Goal: Task Accomplishment & Management: Use online tool/utility

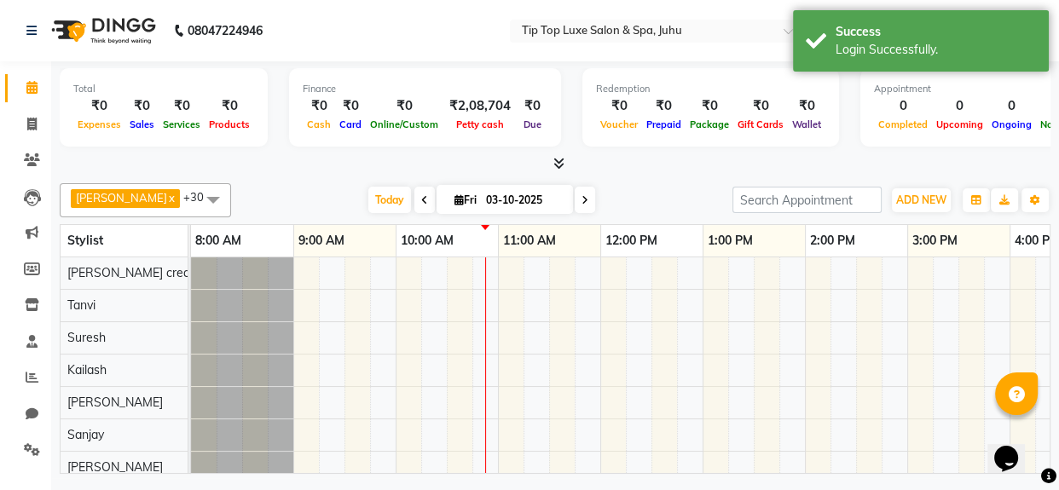
click at [279, 199] on div "[DATE] [DATE]" at bounding box center [482, 201] width 485 height 26
click at [32, 119] on icon at bounding box center [31, 124] width 9 height 13
select select "8298"
select select "service"
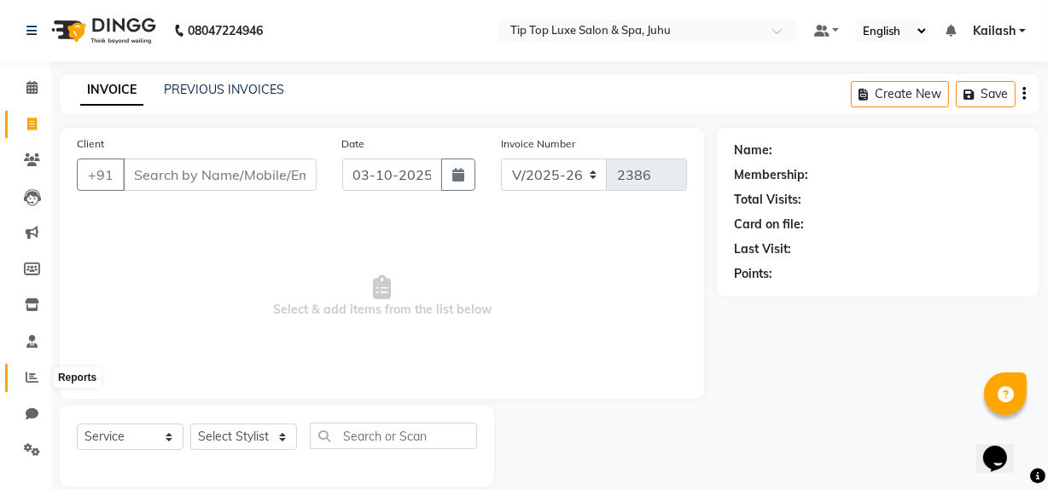
click at [30, 369] on span at bounding box center [32, 379] width 30 height 20
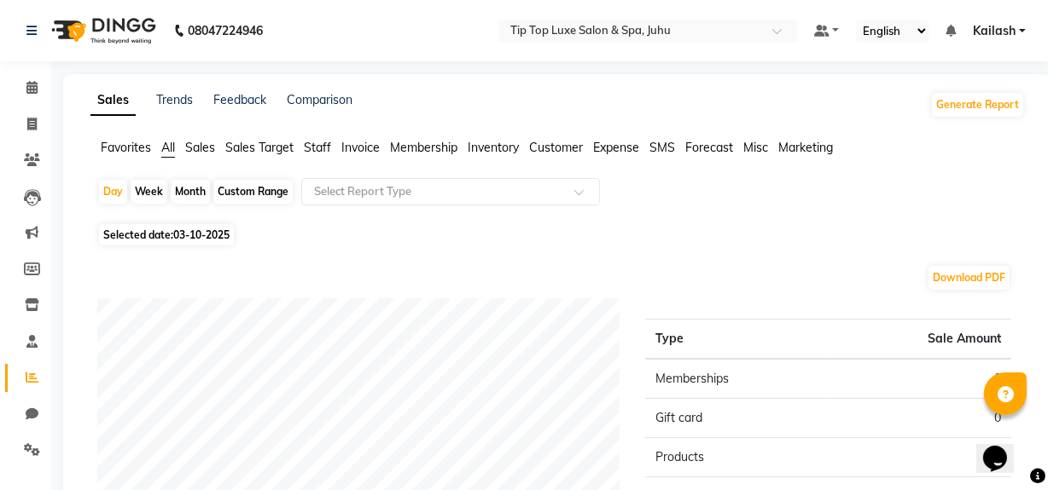
click at [317, 145] on span "Staff" at bounding box center [317, 147] width 27 height 15
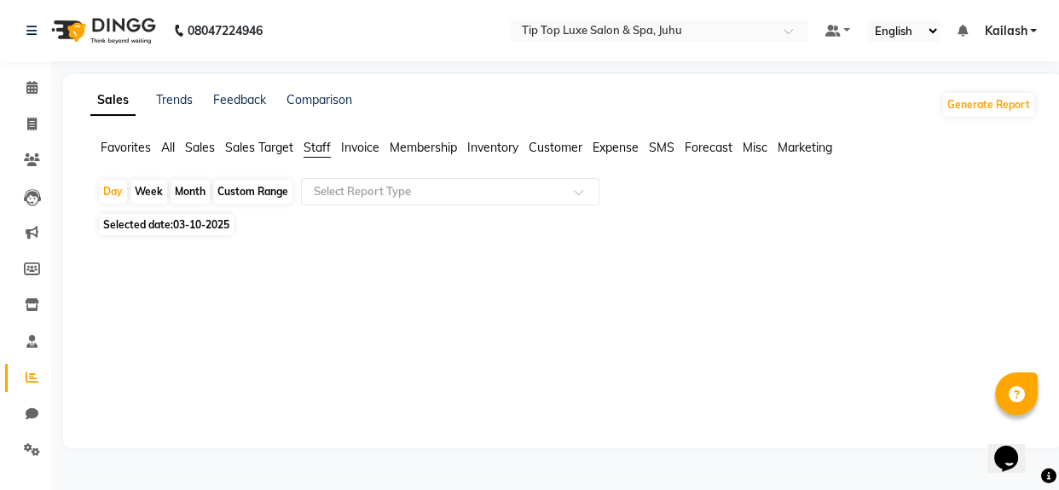
click at [187, 196] on div "Month" at bounding box center [190, 192] width 39 height 24
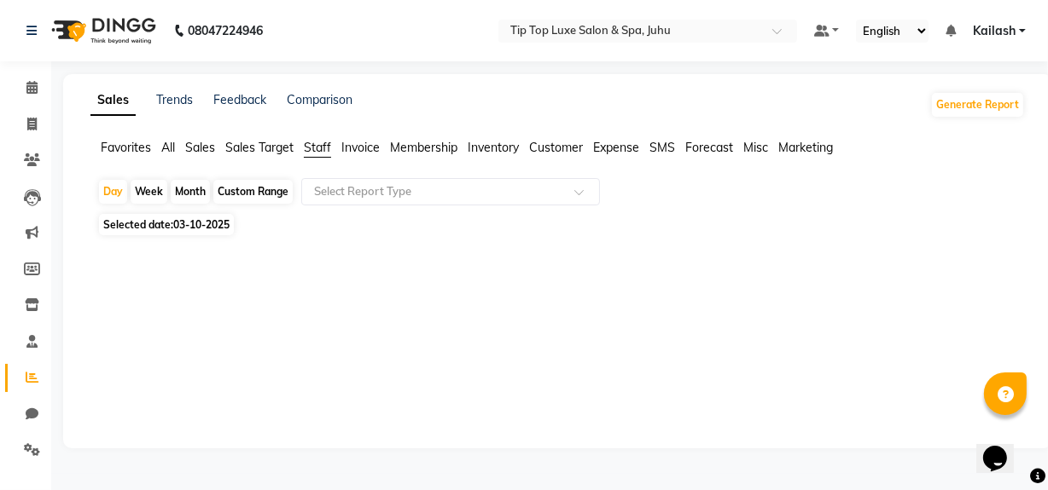
select select "10"
select select "2025"
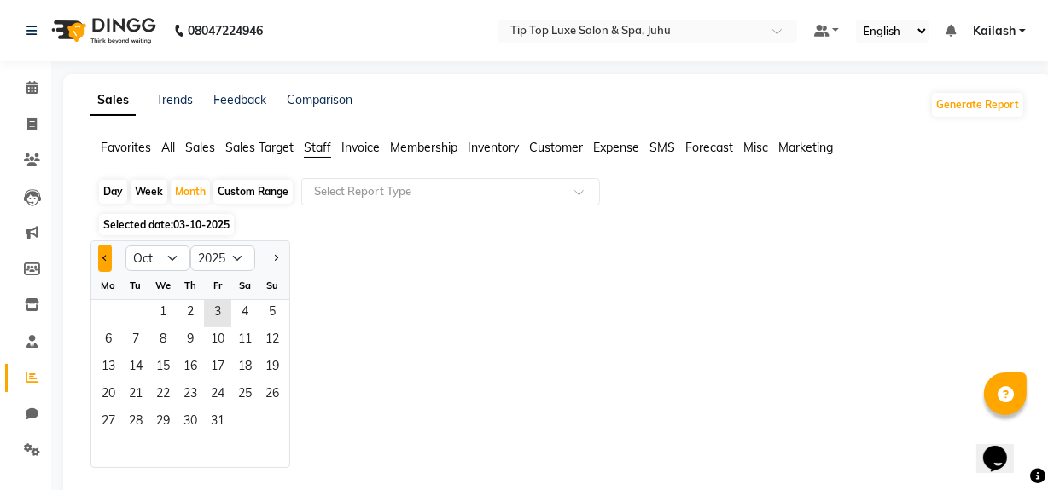
click at [101, 254] on button "Previous month" at bounding box center [105, 258] width 14 height 27
select select "9"
click at [111, 318] on span "1" at bounding box center [108, 313] width 27 height 27
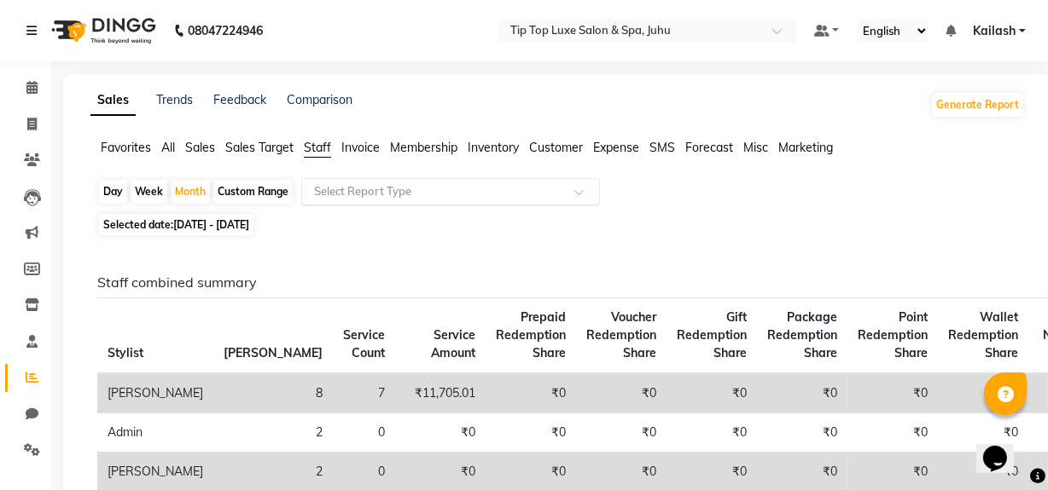
click at [402, 186] on input "text" at bounding box center [434, 191] width 246 height 17
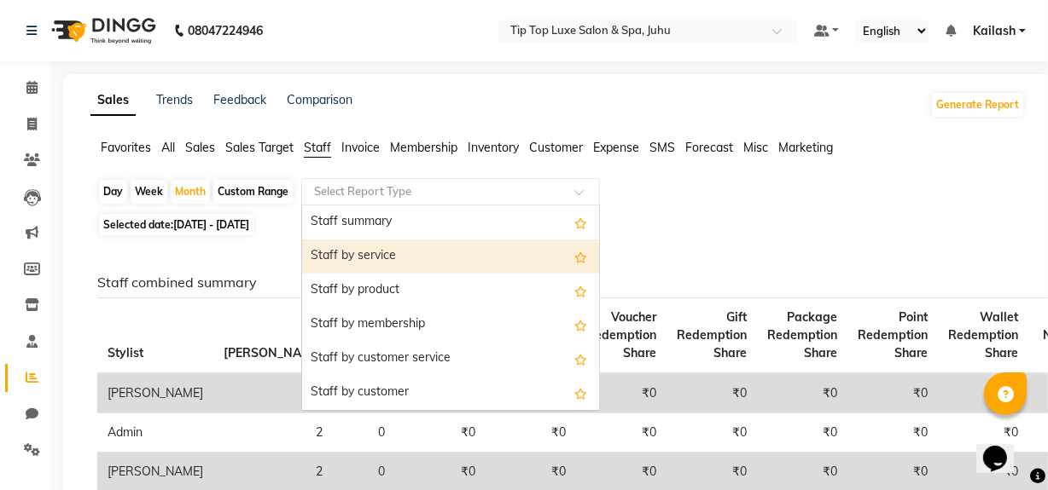
click at [388, 241] on div "Staff by service" at bounding box center [450, 257] width 297 height 34
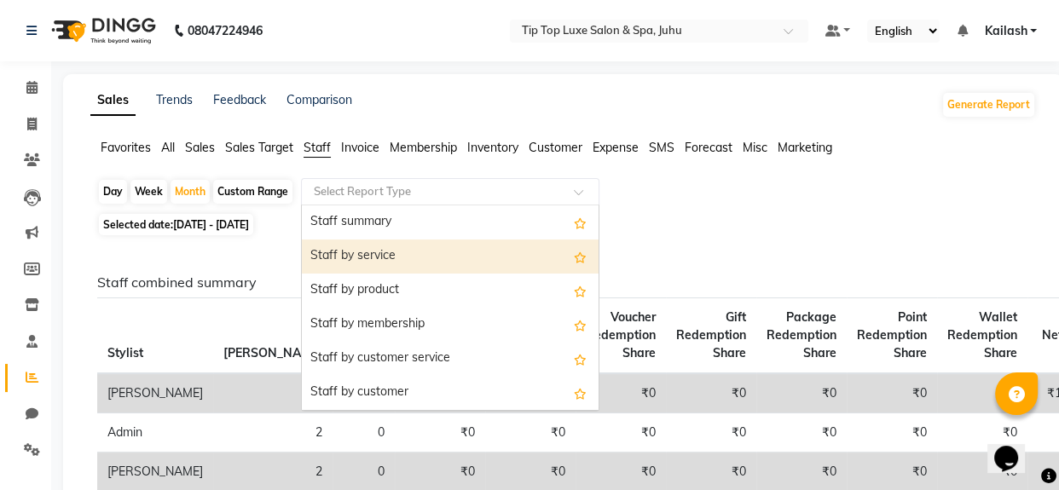
select select "full_report"
select select "csv"
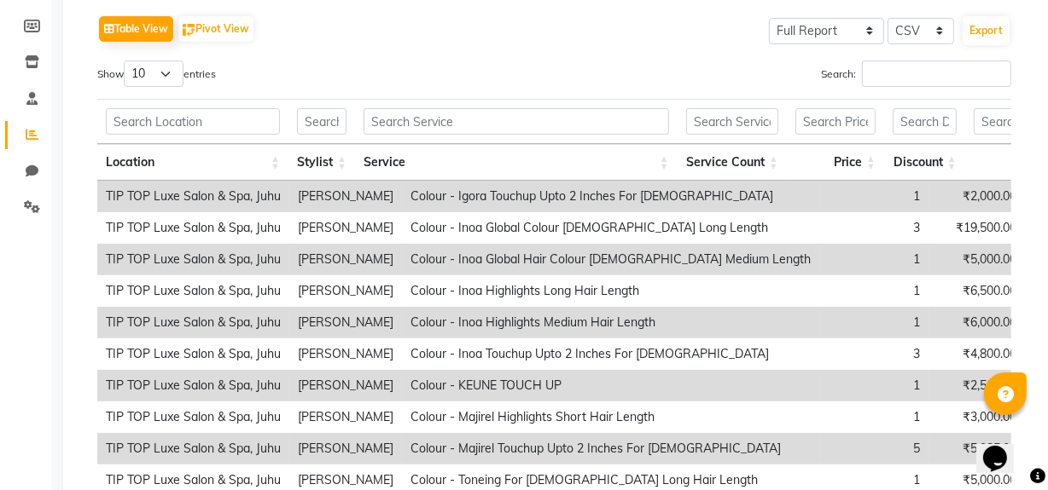
scroll to position [300, 0]
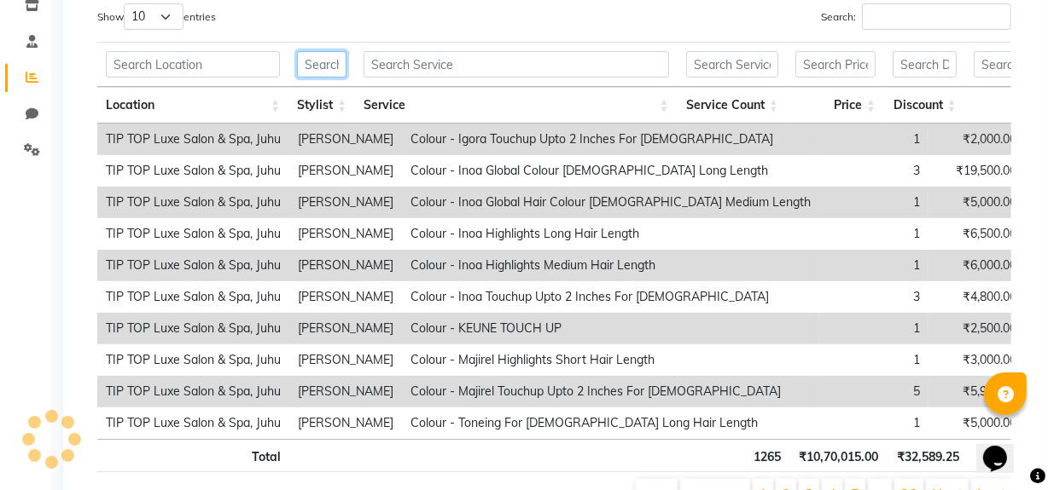
click at [323, 75] on input "text" at bounding box center [321, 64] width 49 height 26
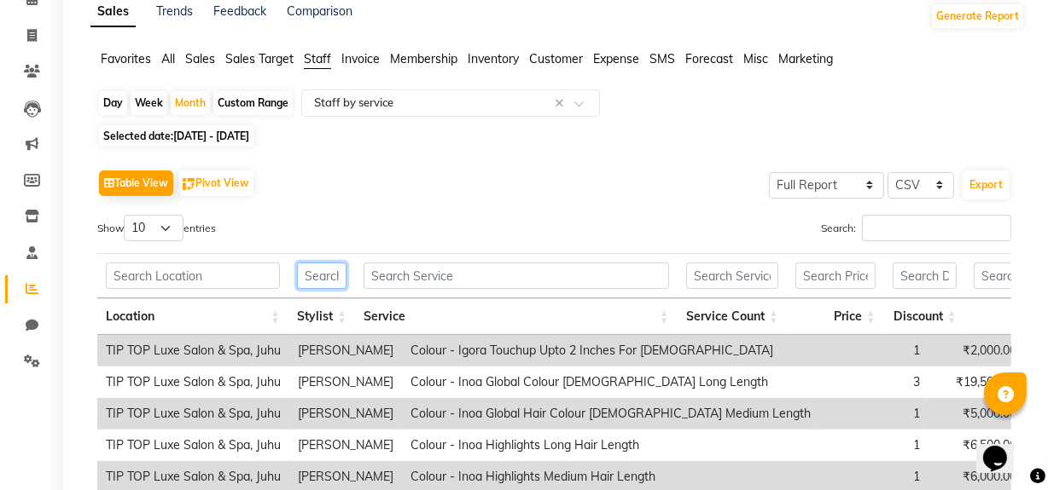
scroll to position [129, 0]
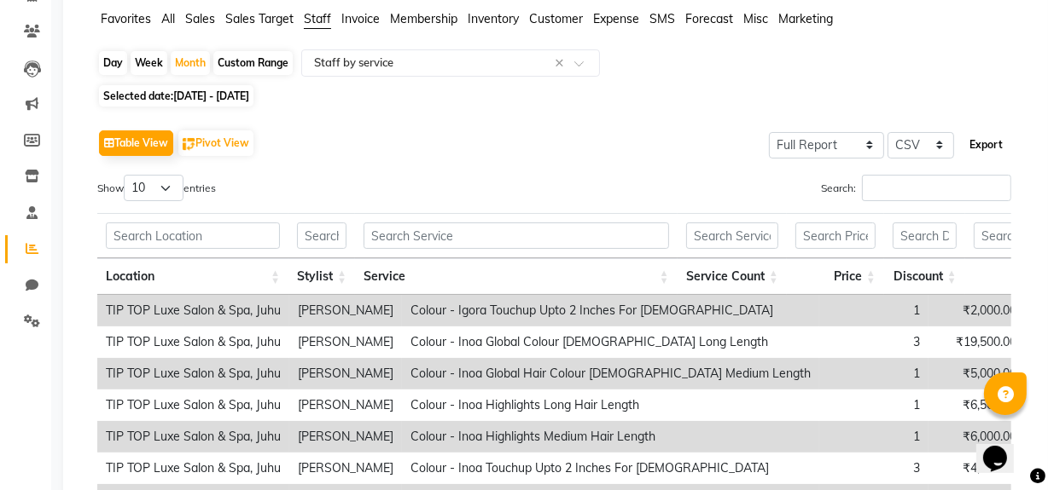
click at [991, 142] on button "Export" at bounding box center [985, 145] width 47 height 29
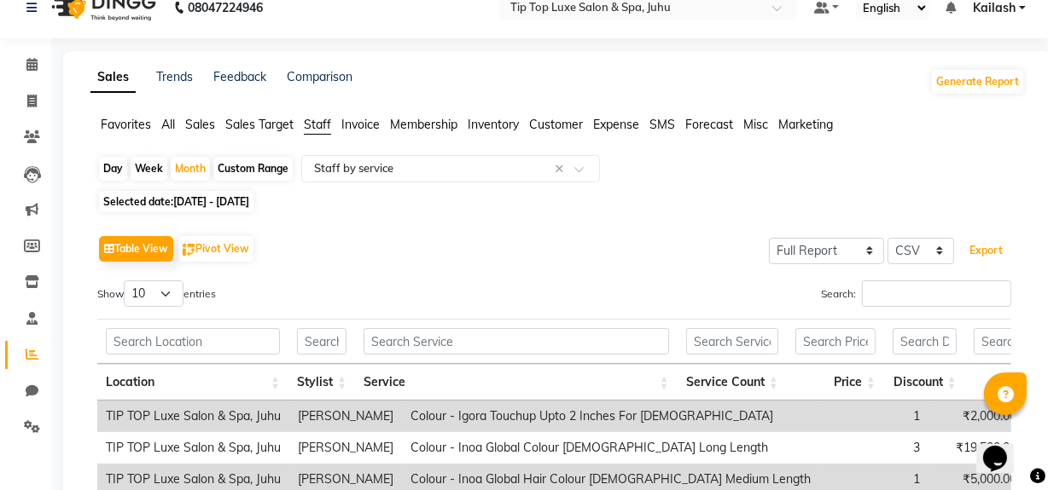
scroll to position [0, 0]
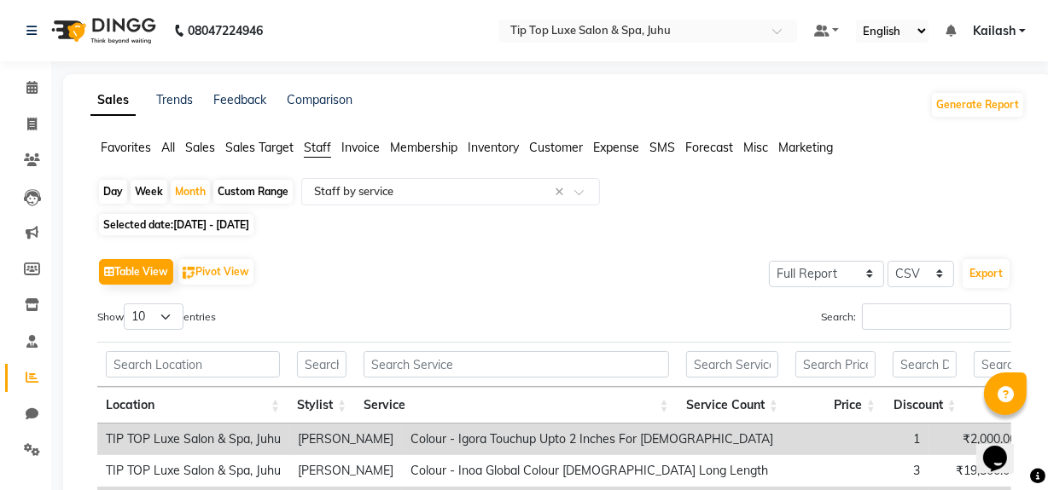
click at [165, 151] on span "All" at bounding box center [168, 147] width 14 height 15
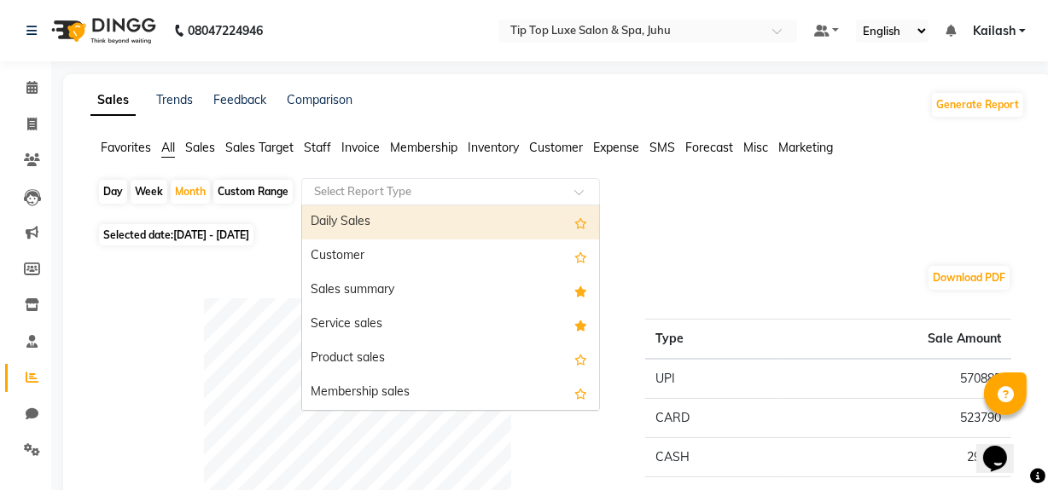
click at [336, 195] on input "text" at bounding box center [434, 191] width 246 height 17
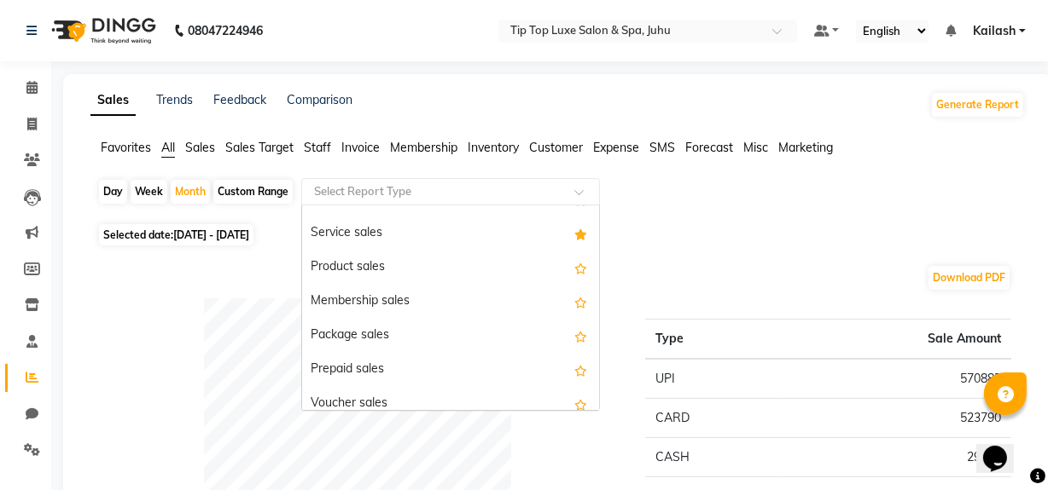
scroll to position [90, 0]
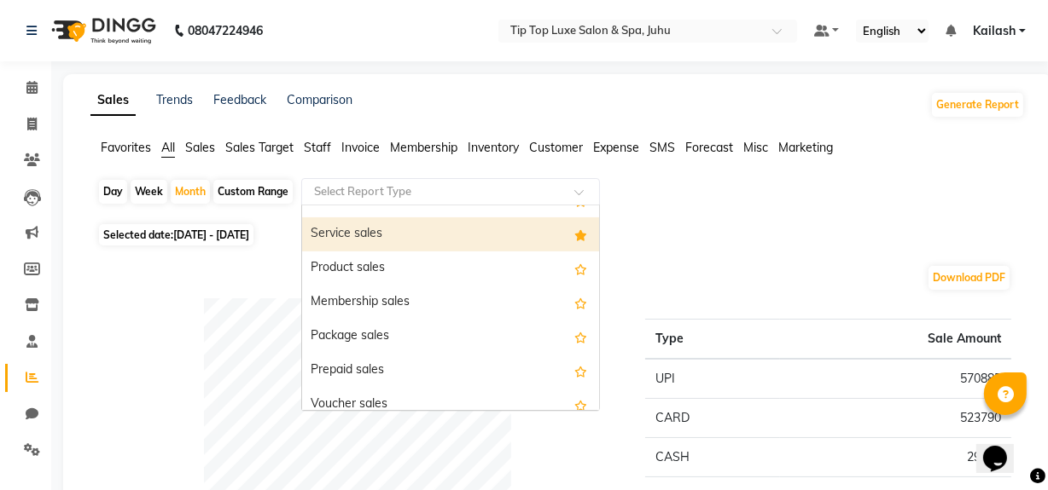
click at [386, 228] on div "Service sales" at bounding box center [450, 235] width 297 height 34
select select "full_report"
select select "csv"
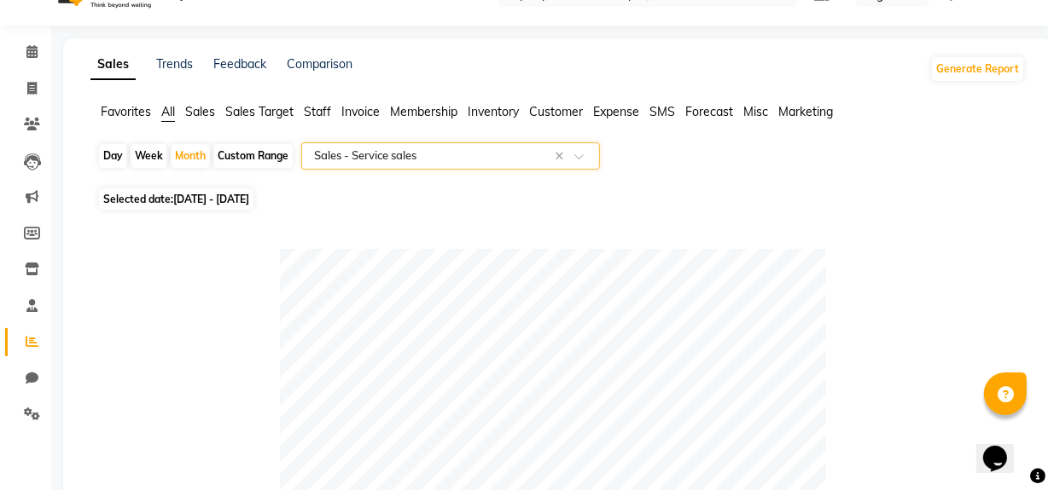
scroll to position [0, 0]
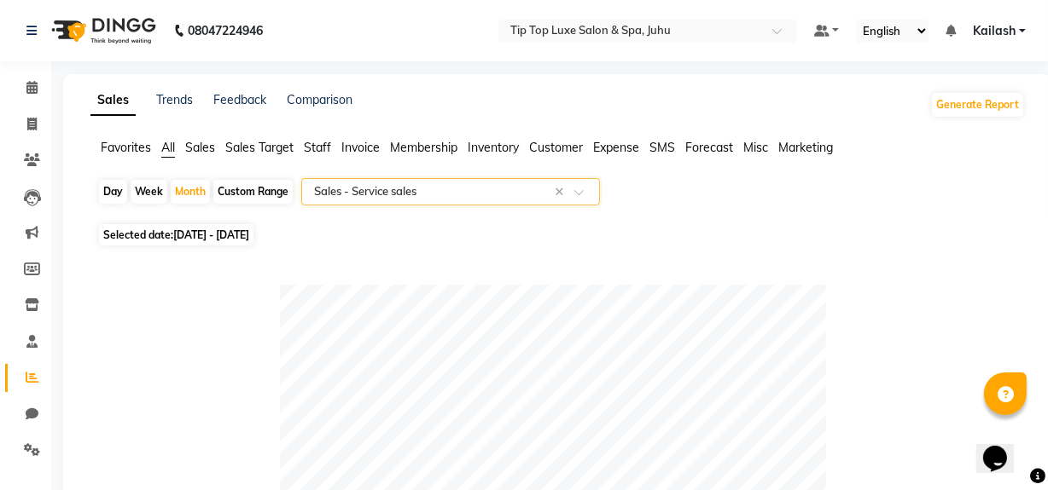
click at [415, 192] on input "text" at bounding box center [434, 191] width 246 height 17
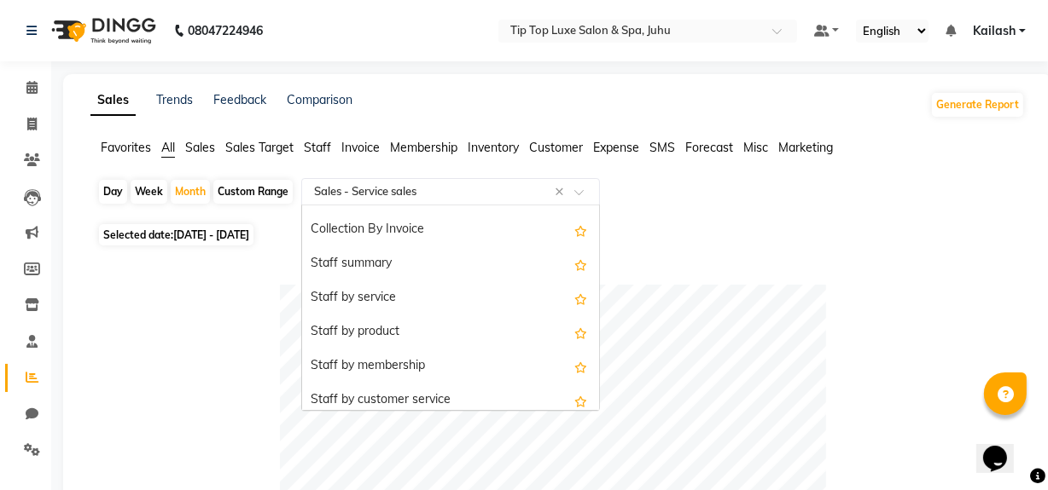
scroll to position [582, 0]
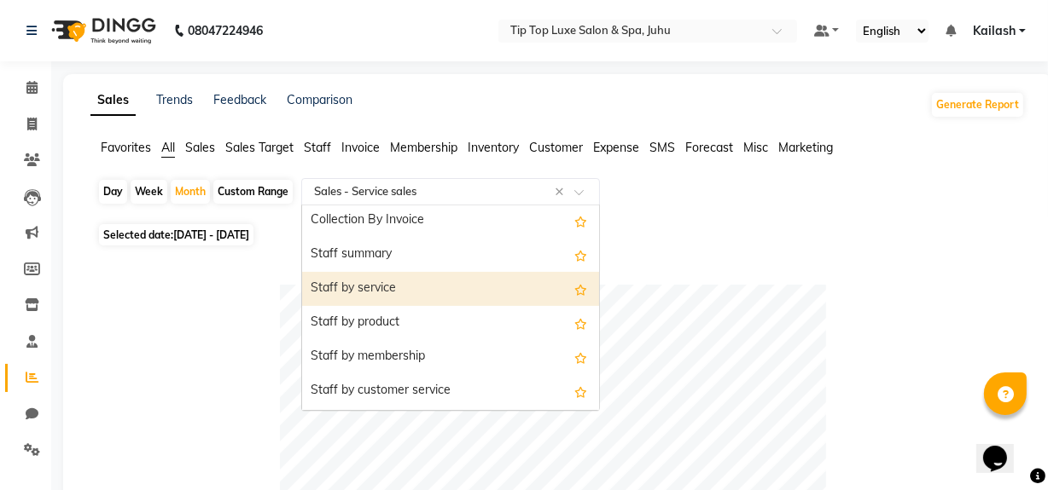
click at [429, 281] on div "Staff by service" at bounding box center [450, 289] width 297 height 34
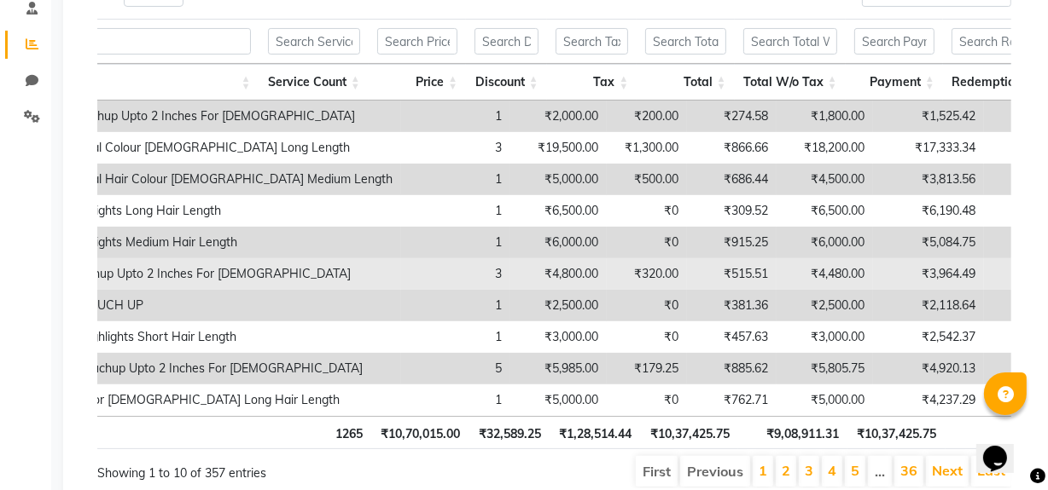
scroll to position [0, 0]
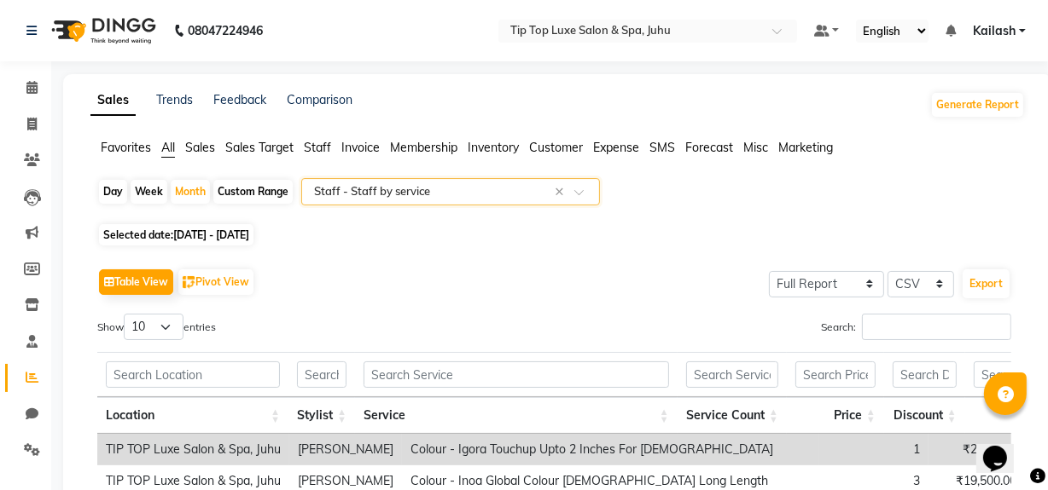
click at [422, 194] on input "text" at bounding box center [434, 191] width 246 height 17
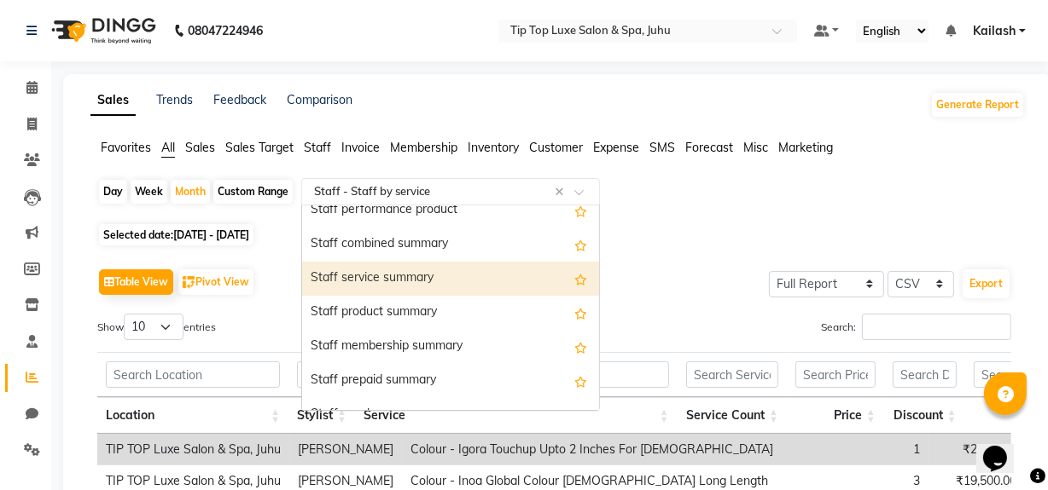
click at [380, 287] on div "Staff service summary" at bounding box center [450, 279] width 297 height 34
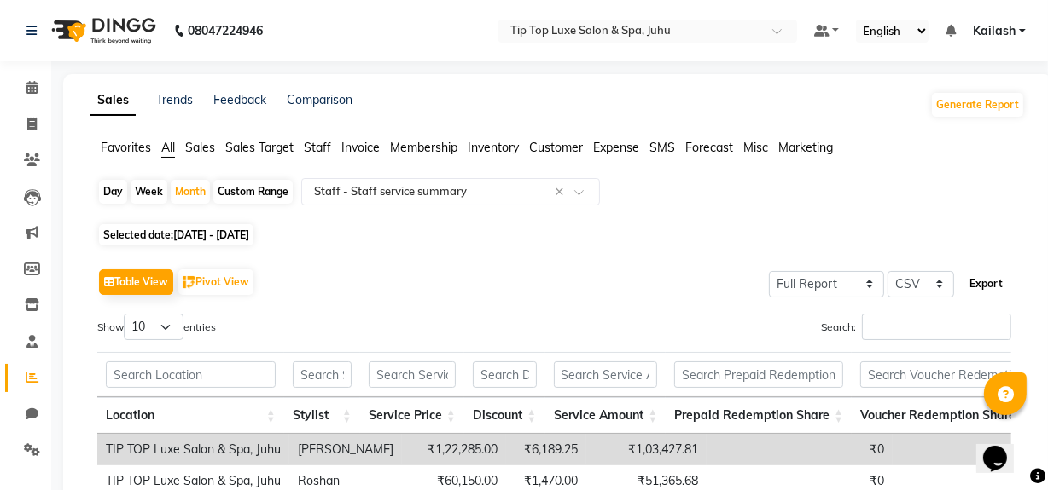
click at [1003, 279] on button "Export" at bounding box center [985, 284] width 47 height 29
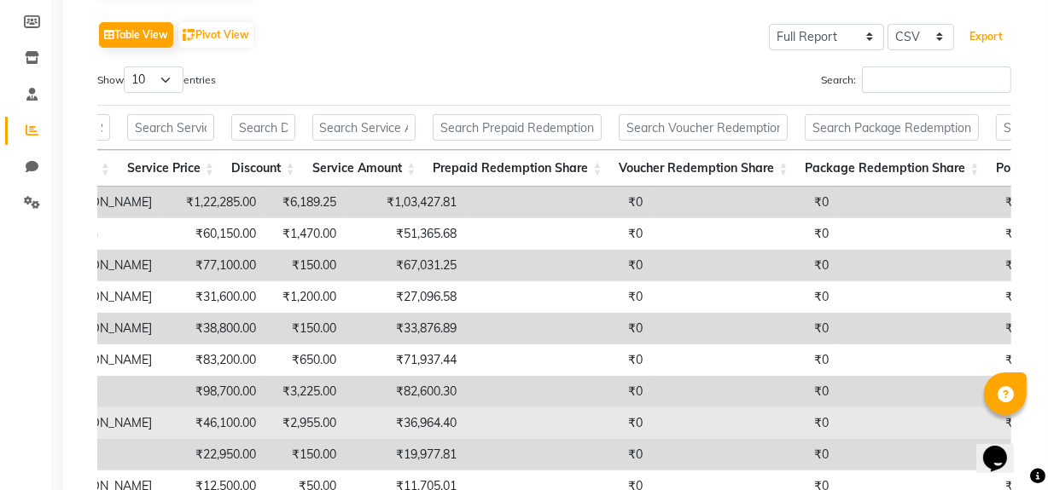
scroll to position [0, 134]
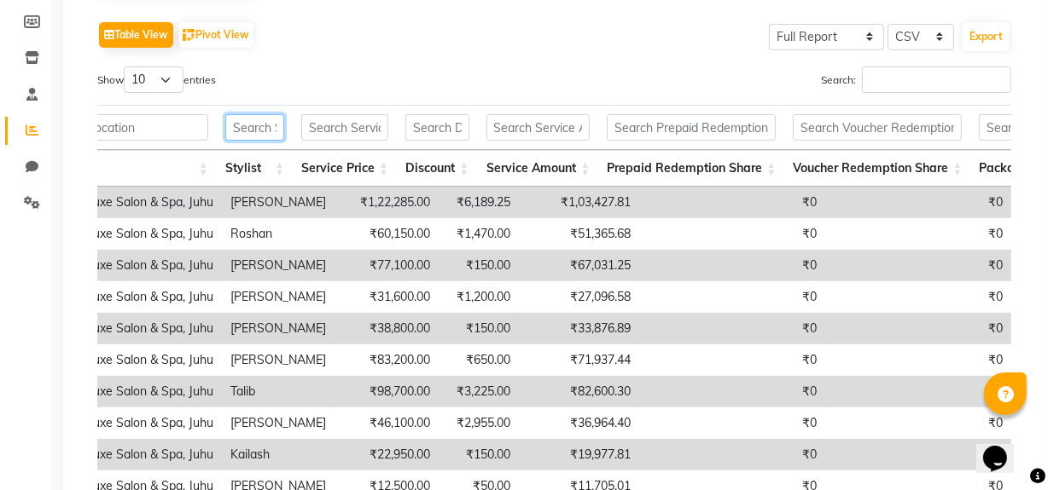
click at [255, 119] on input "text" at bounding box center [254, 127] width 59 height 26
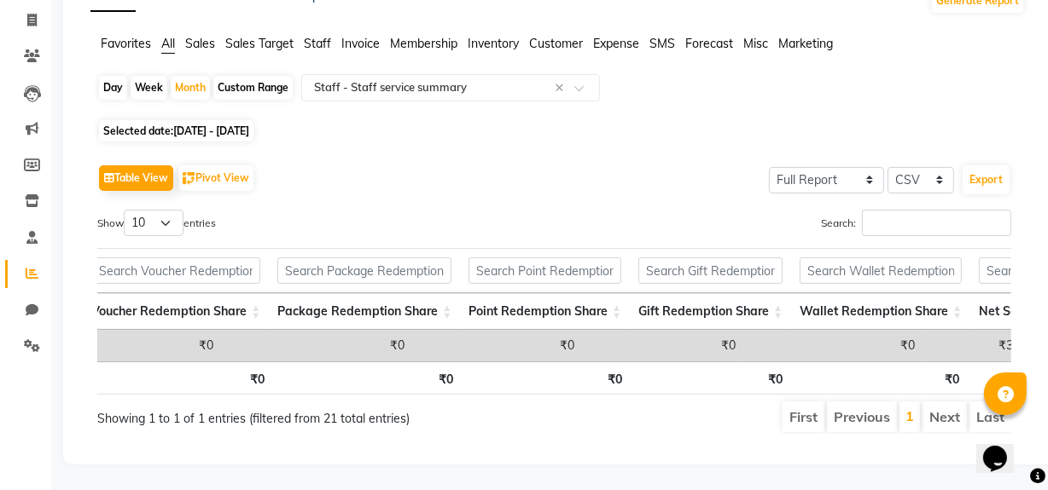
scroll to position [0, 897]
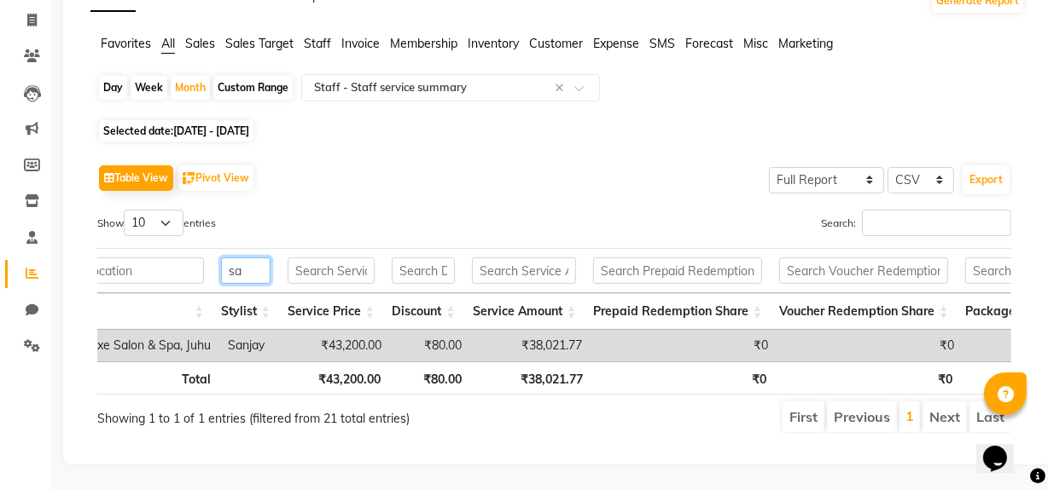
type input "s"
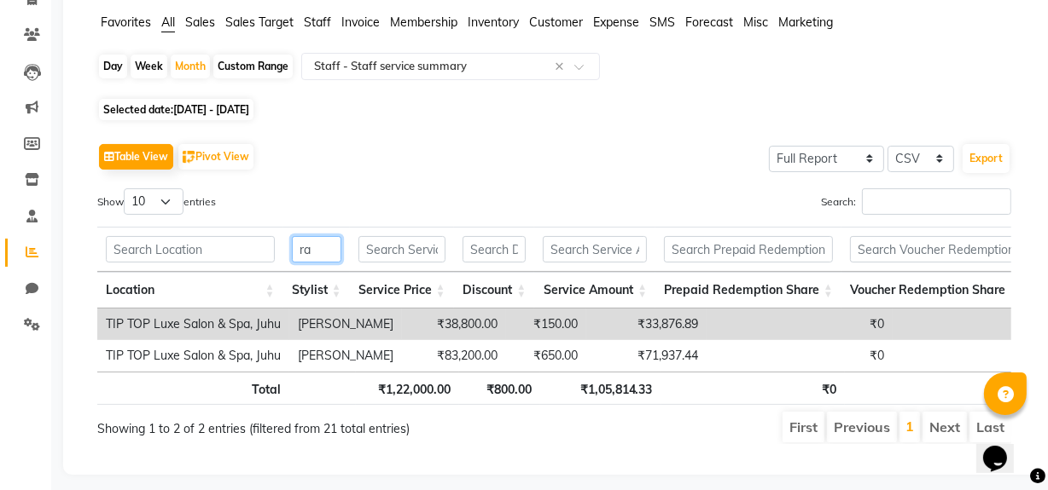
type input "r"
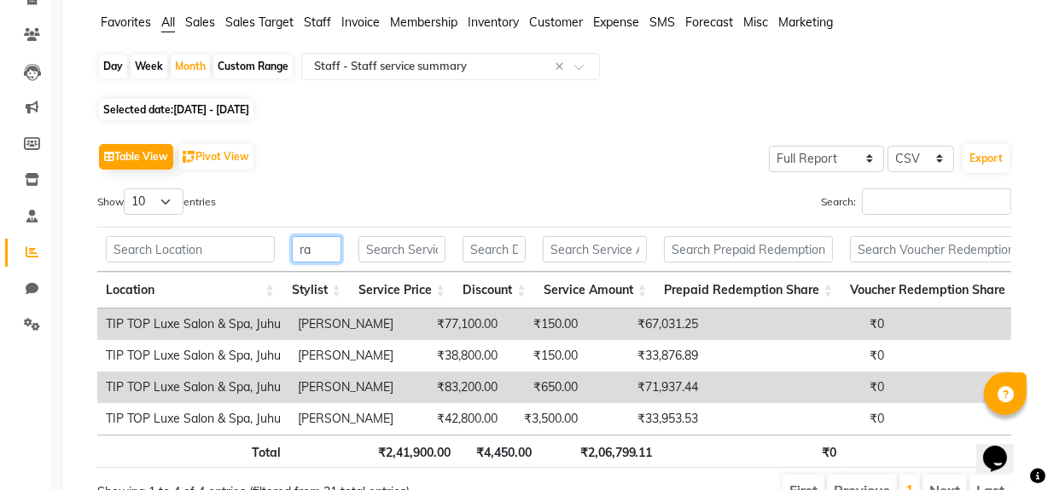
type input "r"
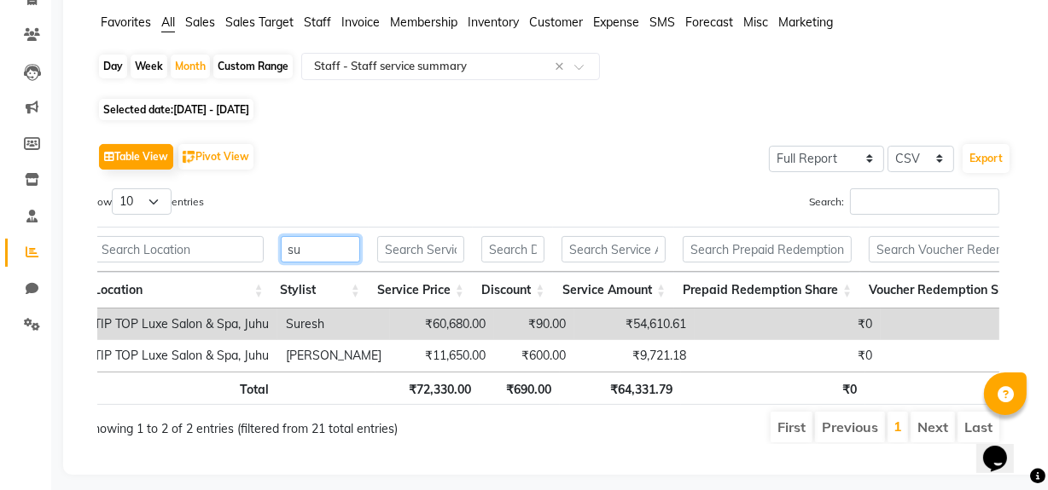
type input "s"
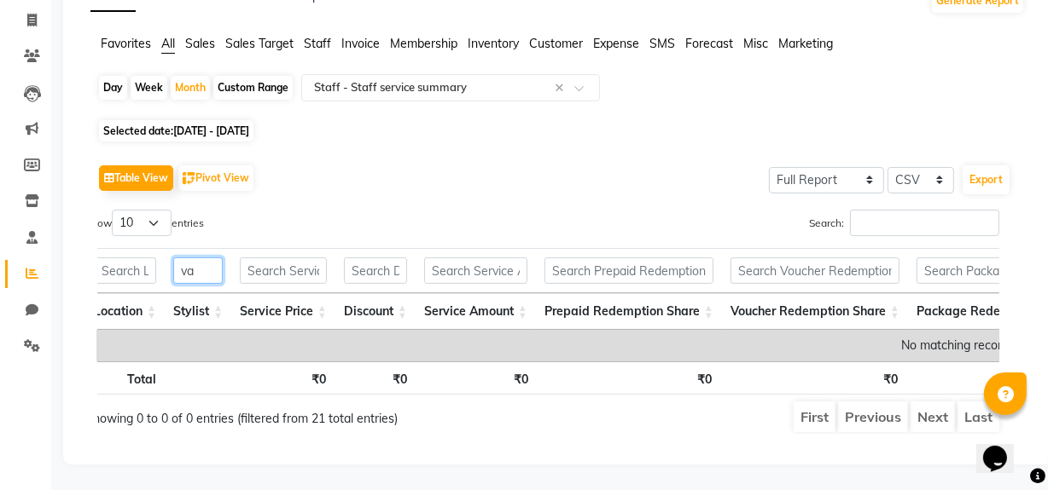
type input "v"
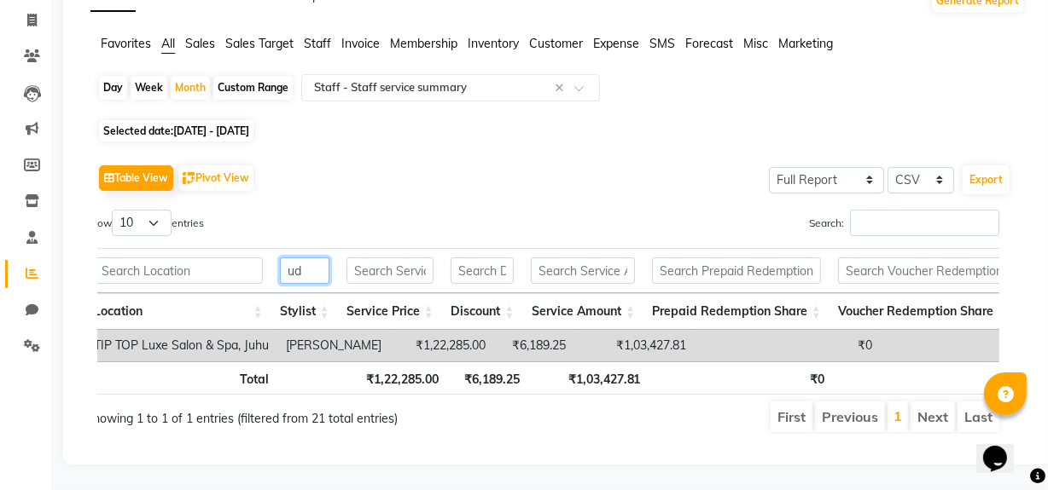
type input "u"
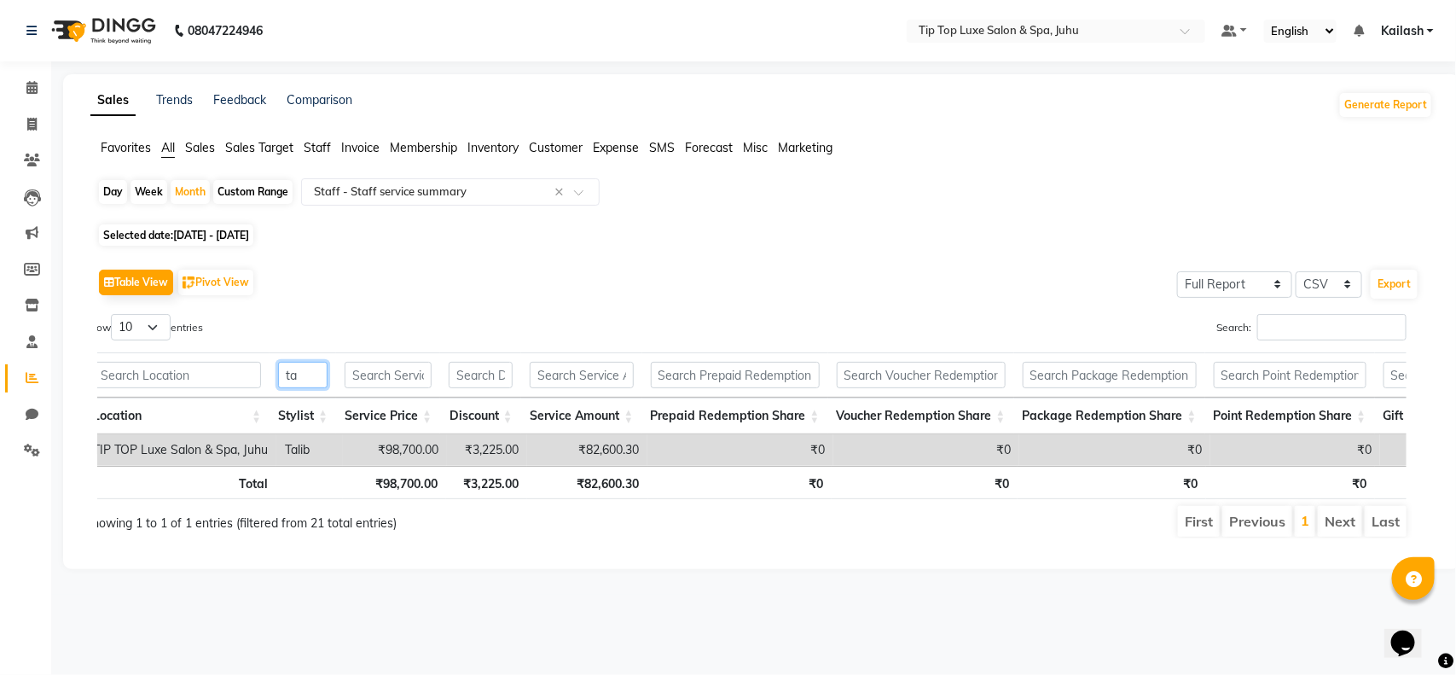
type input "t"
type input "s"
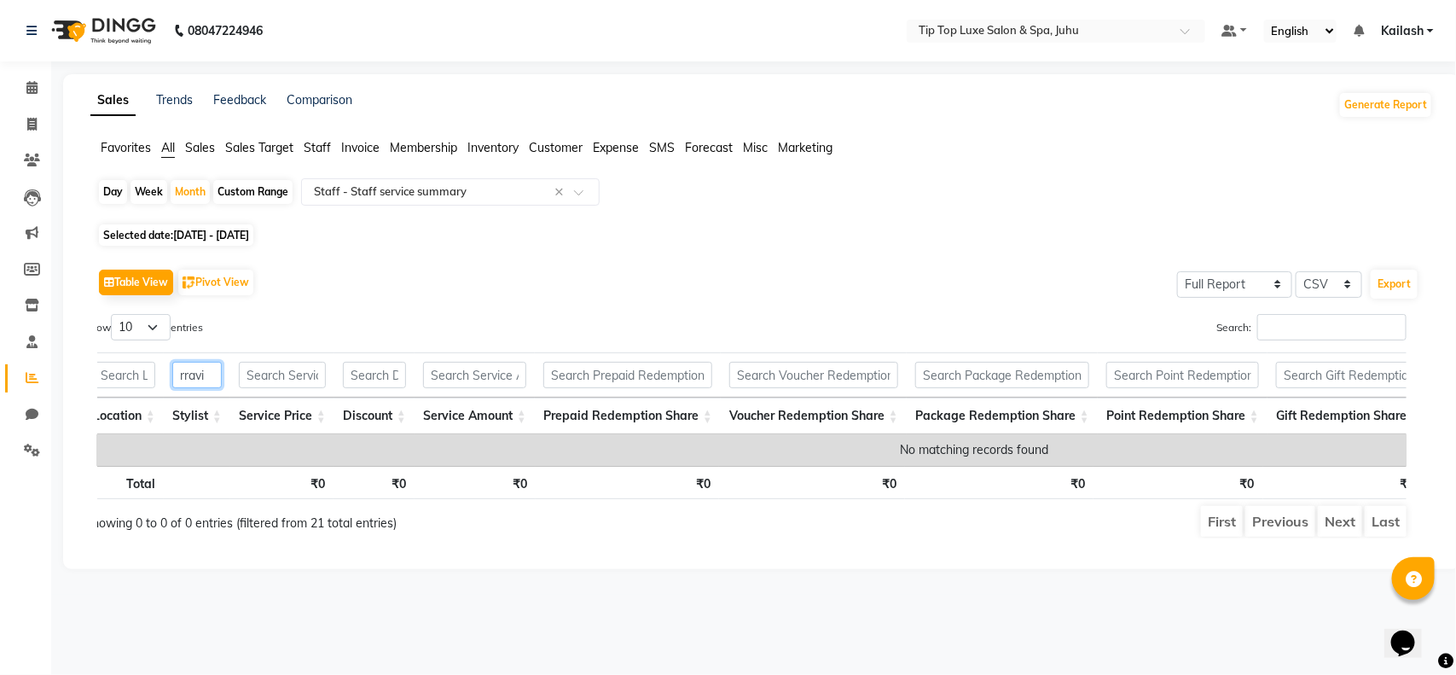
click at [185, 385] on input "rravi" at bounding box center [196, 375] width 49 height 26
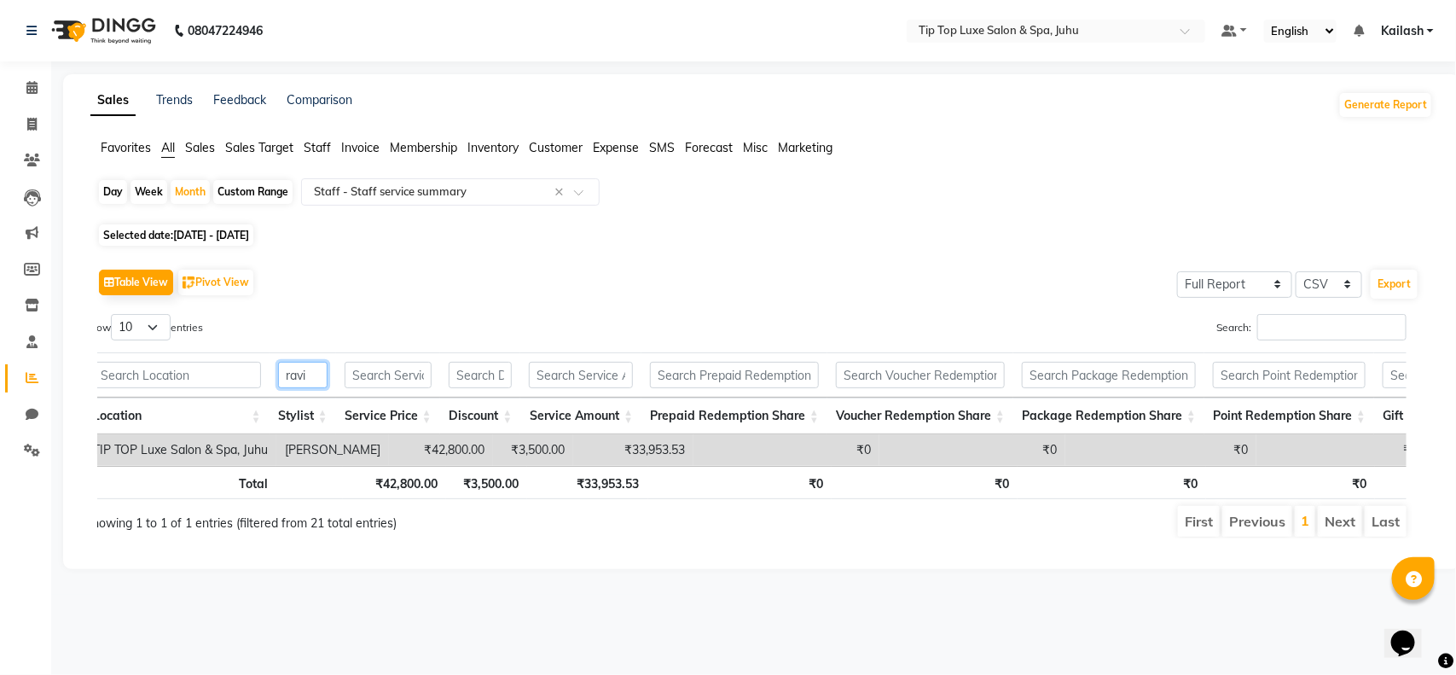
click at [327, 376] on input "ravi" at bounding box center [302, 375] width 49 height 26
type input "r"
type input "k"
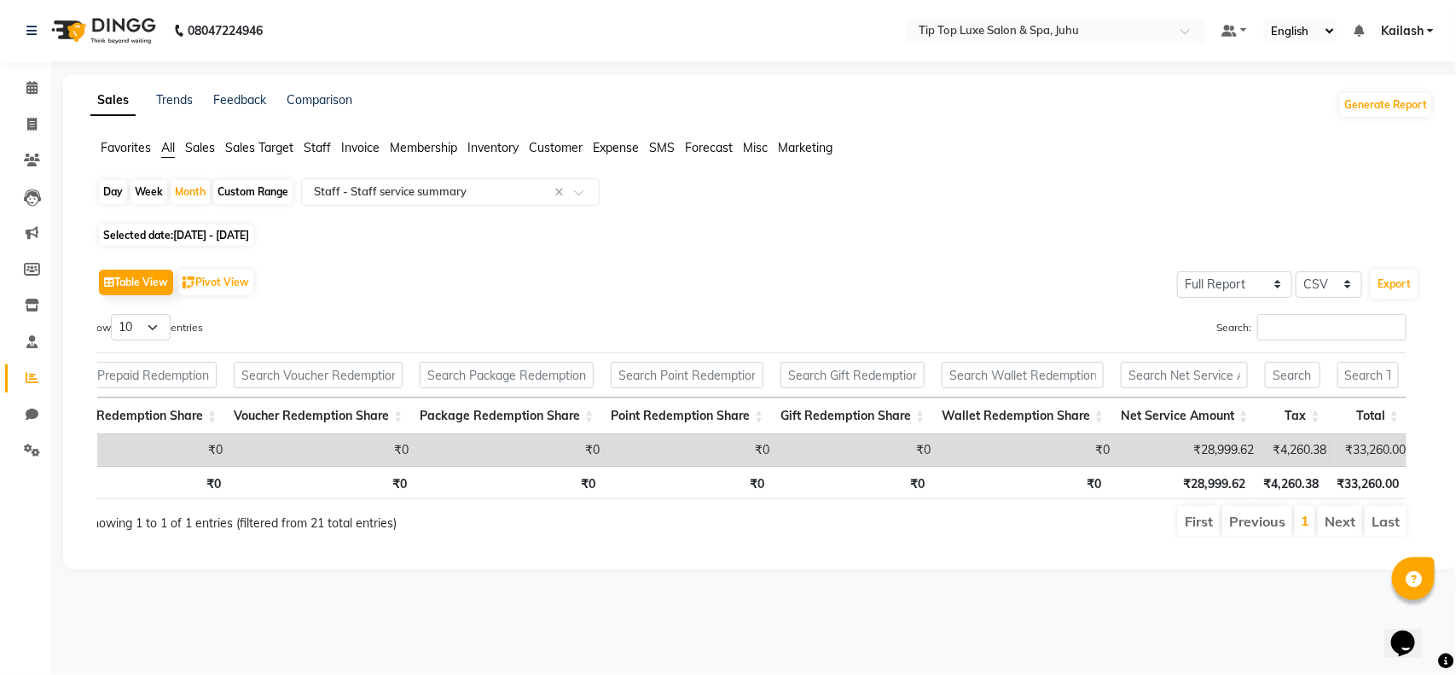
scroll to position [0, 300]
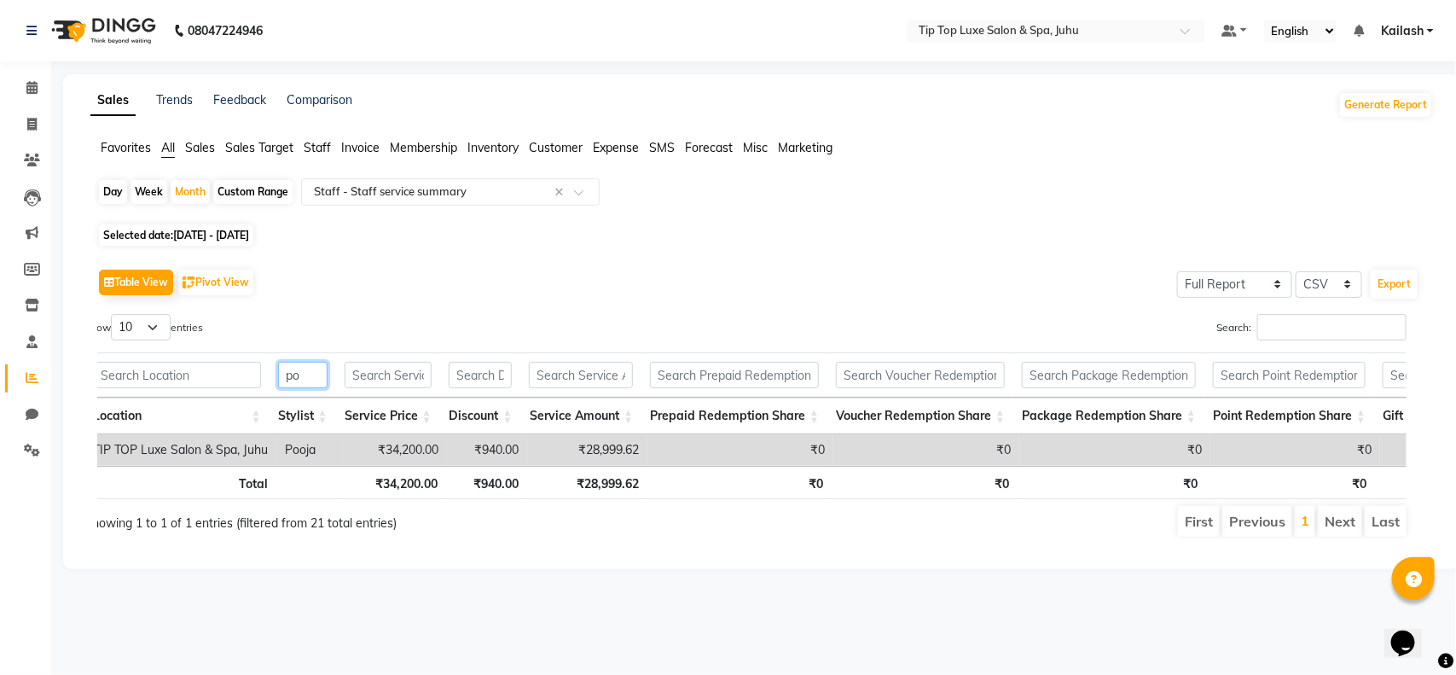
type input "p"
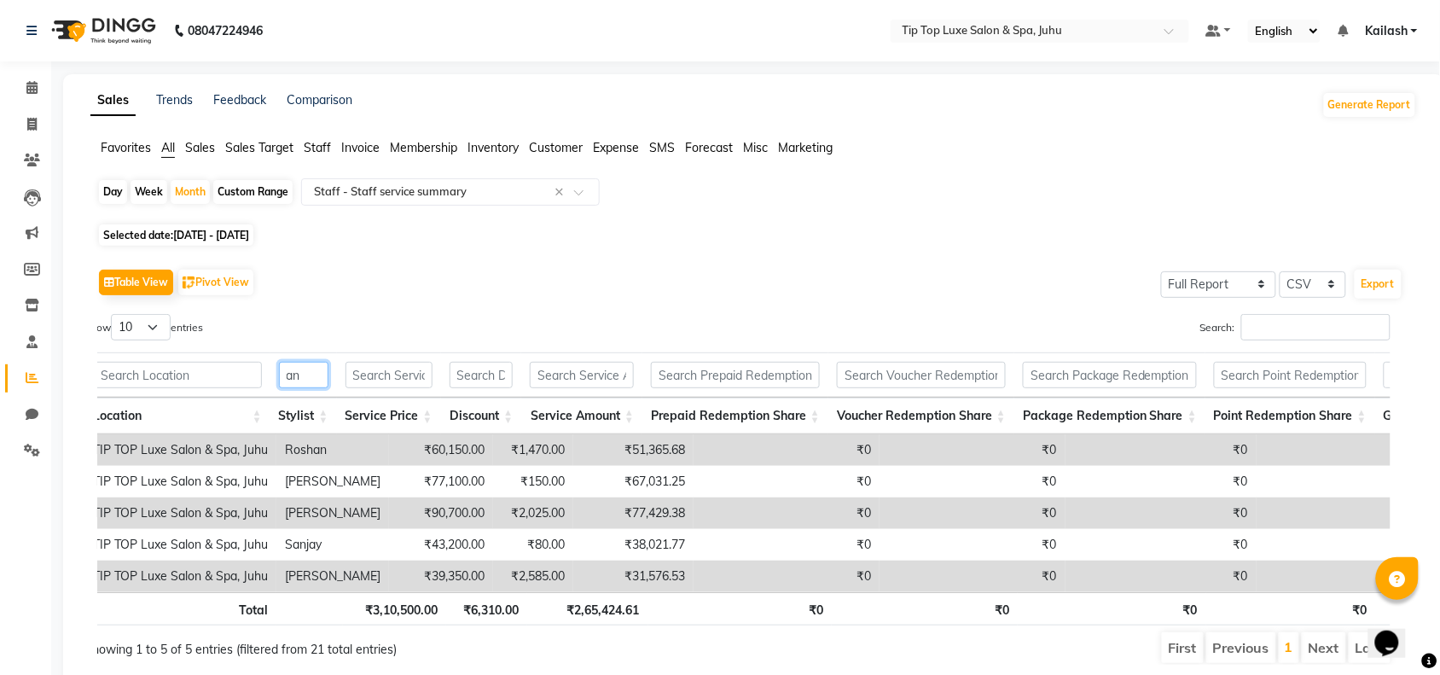
type input "a"
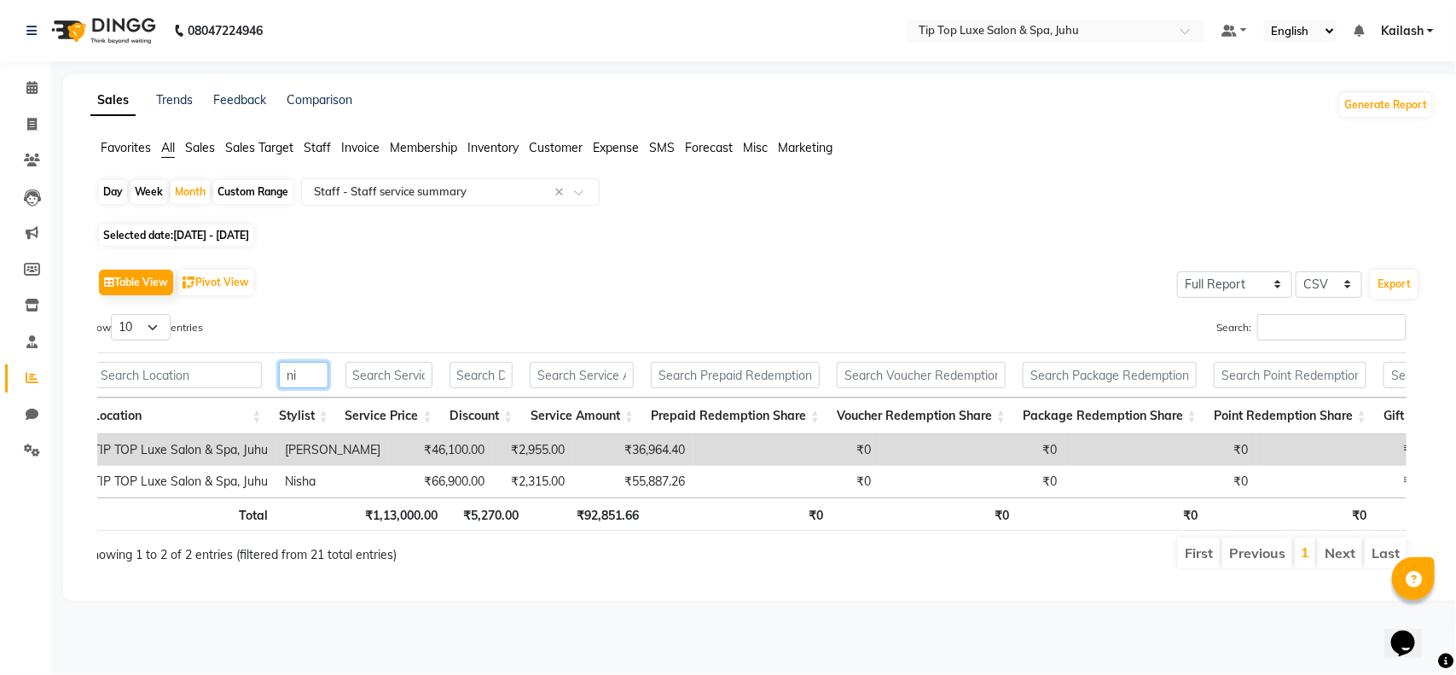
type input "n"
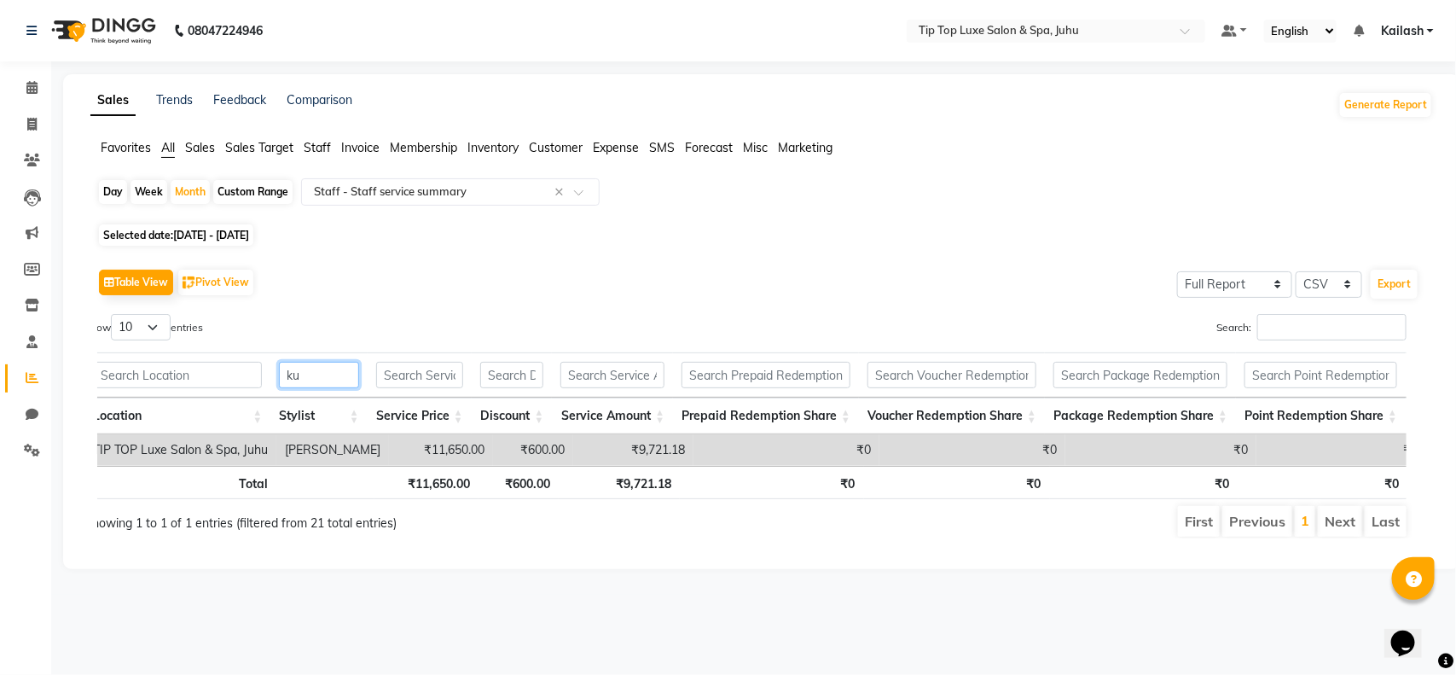
type input "k"
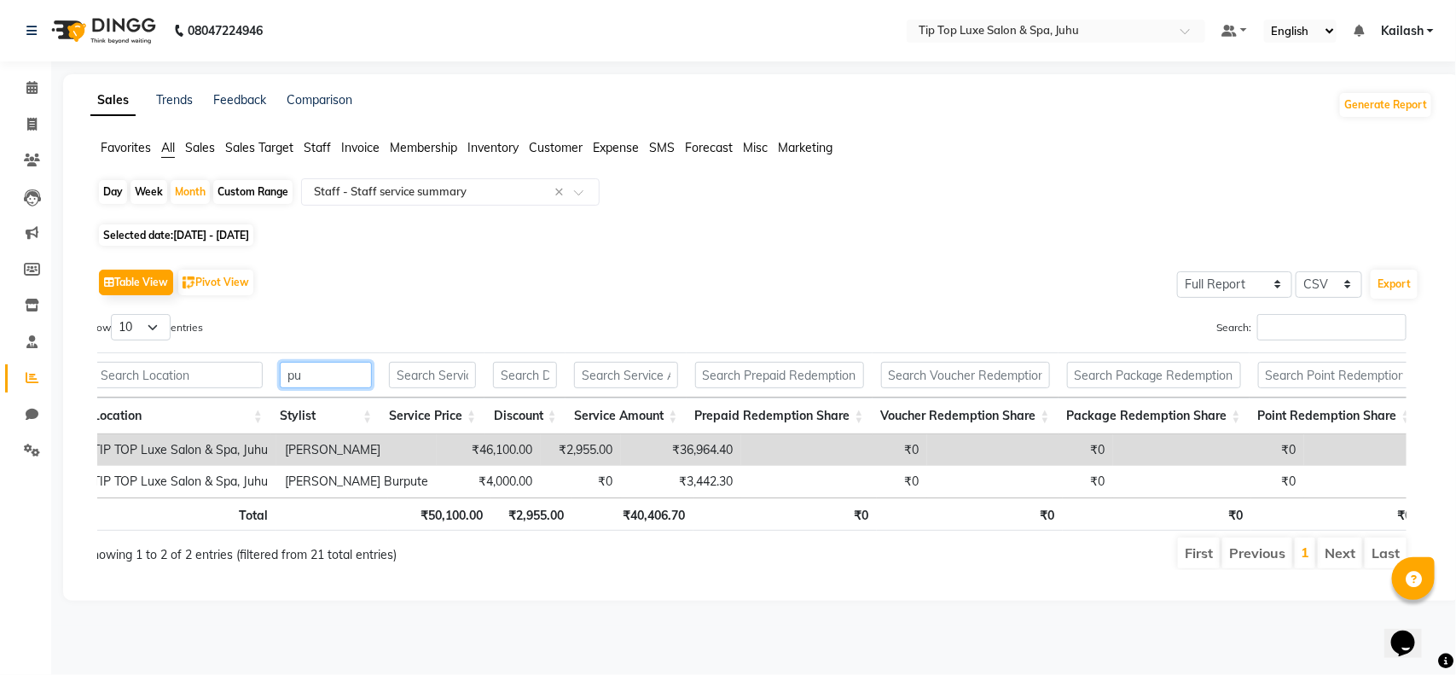
type input "p"
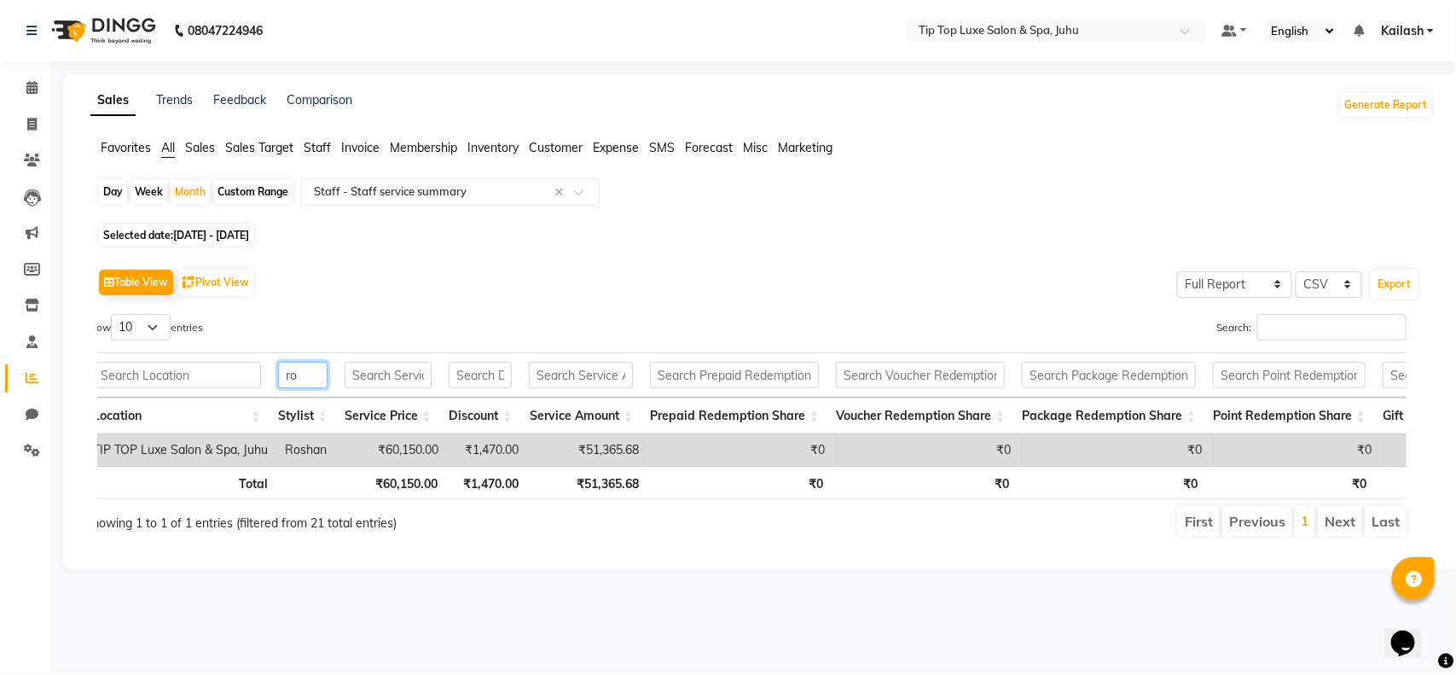
type input "r"
type input "k"
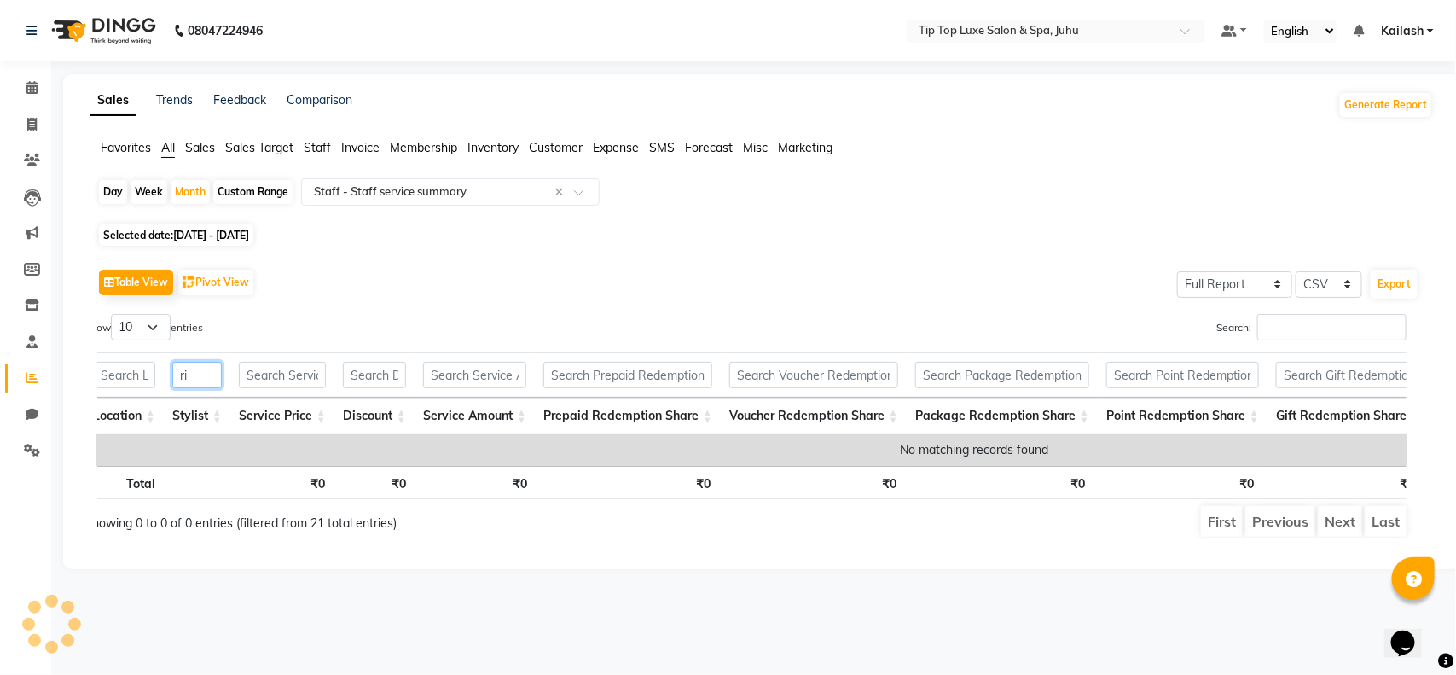
type input "r"
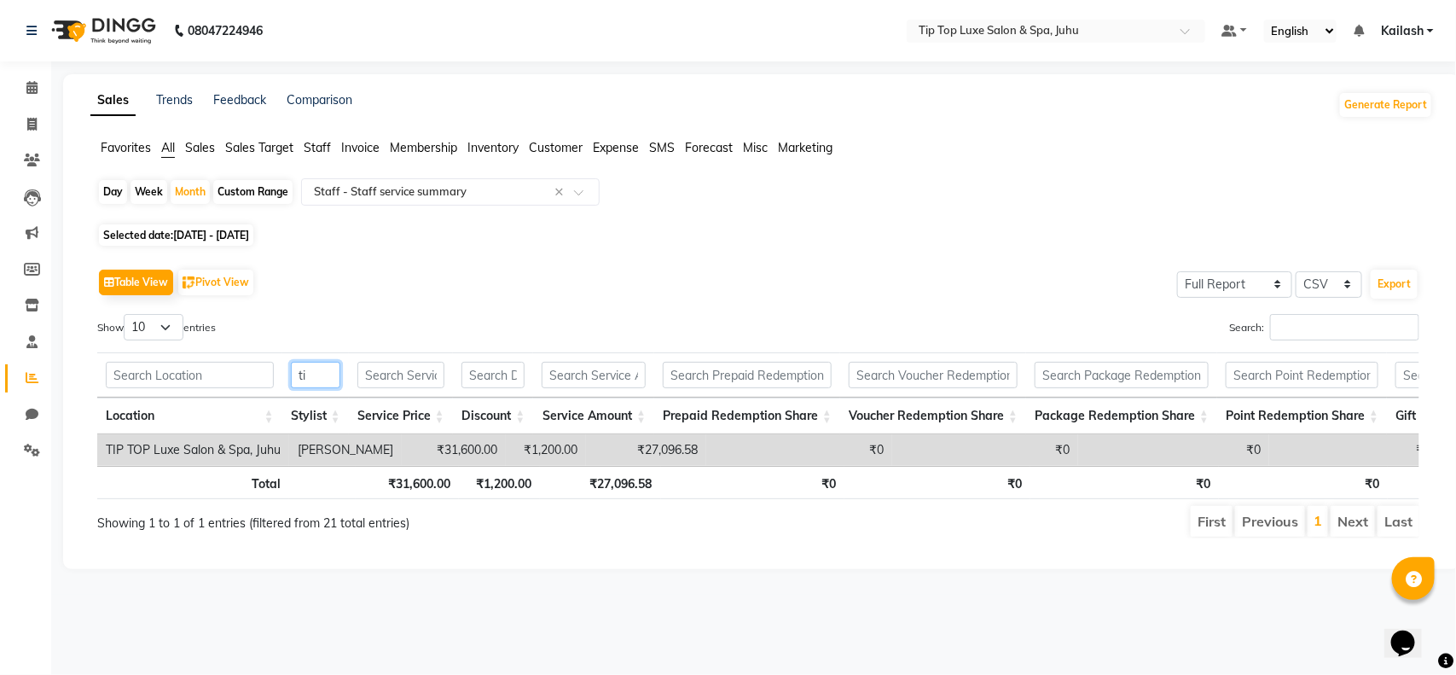
type input "t"
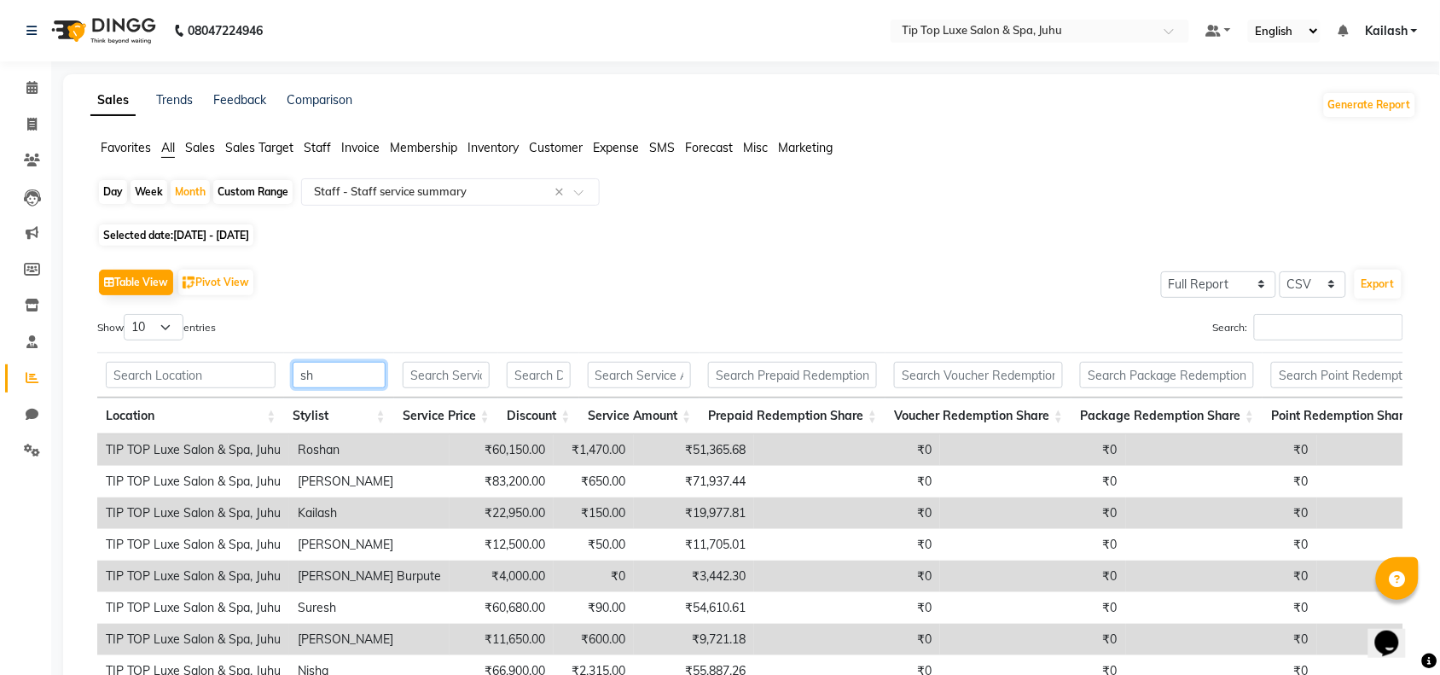
type input "s"
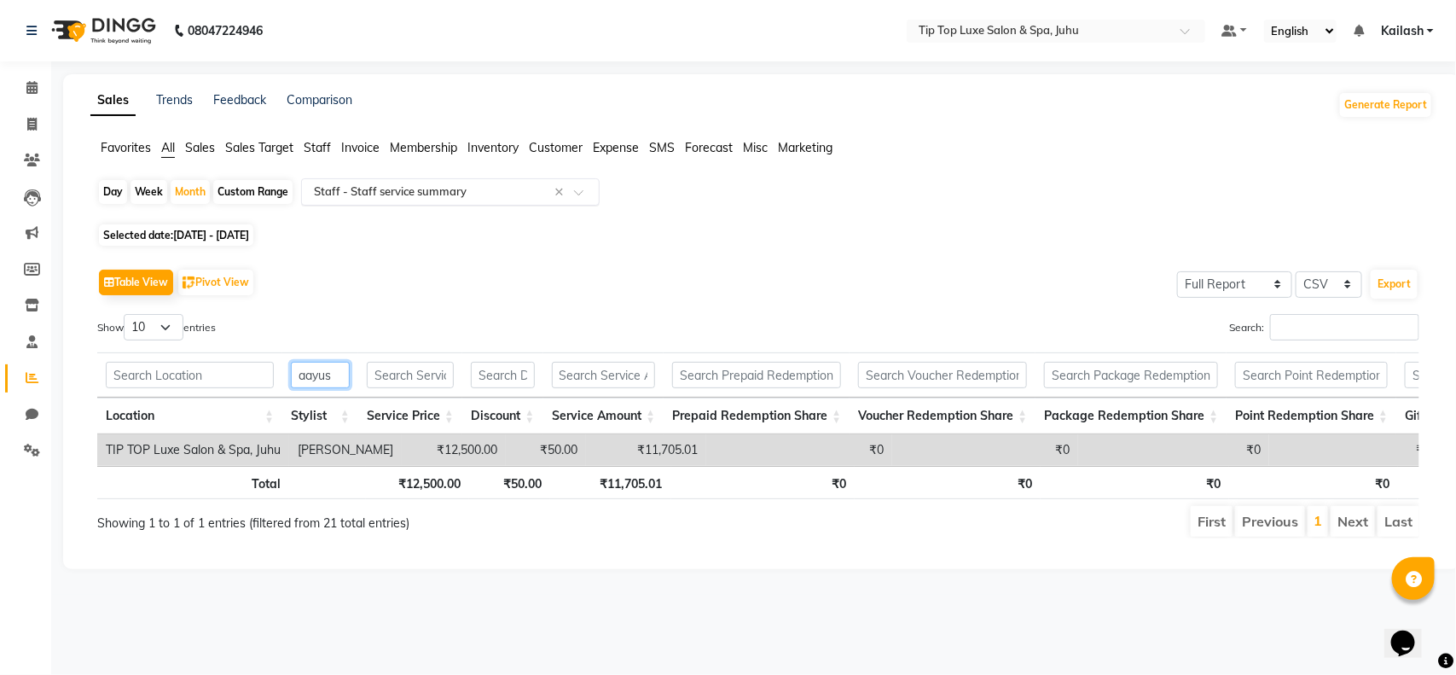
type input "aayus"
click at [437, 184] on input "text" at bounding box center [434, 191] width 246 height 17
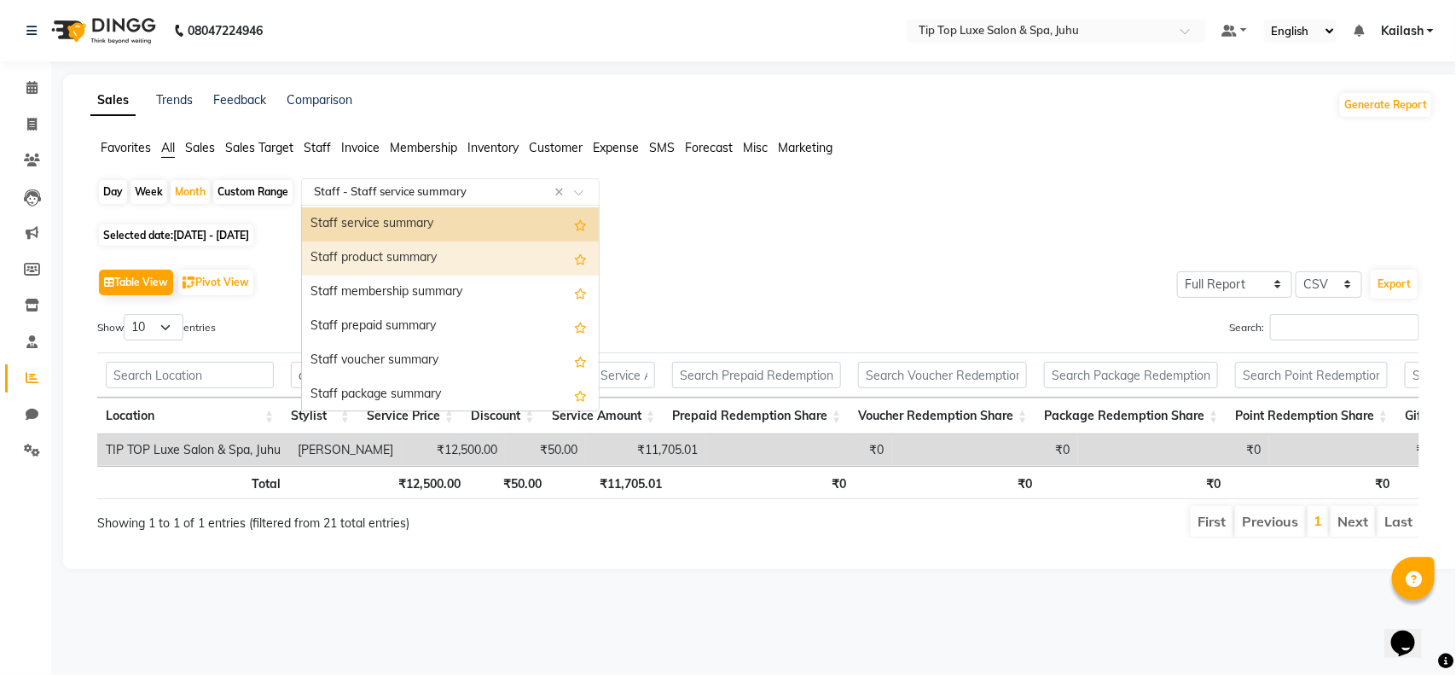
click at [439, 245] on div "Staff product summary" at bounding box center [450, 258] width 297 height 34
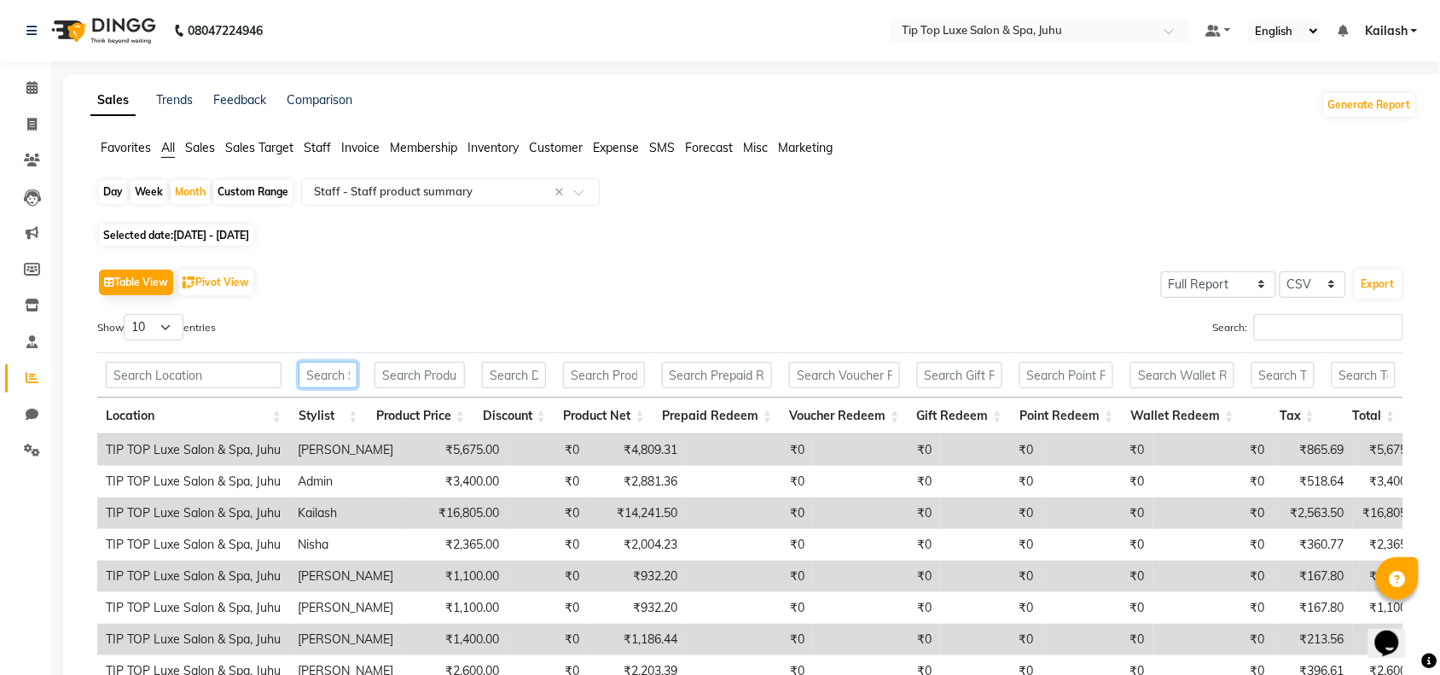
click at [338, 372] on input "text" at bounding box center [329, 375] width 60 height 26
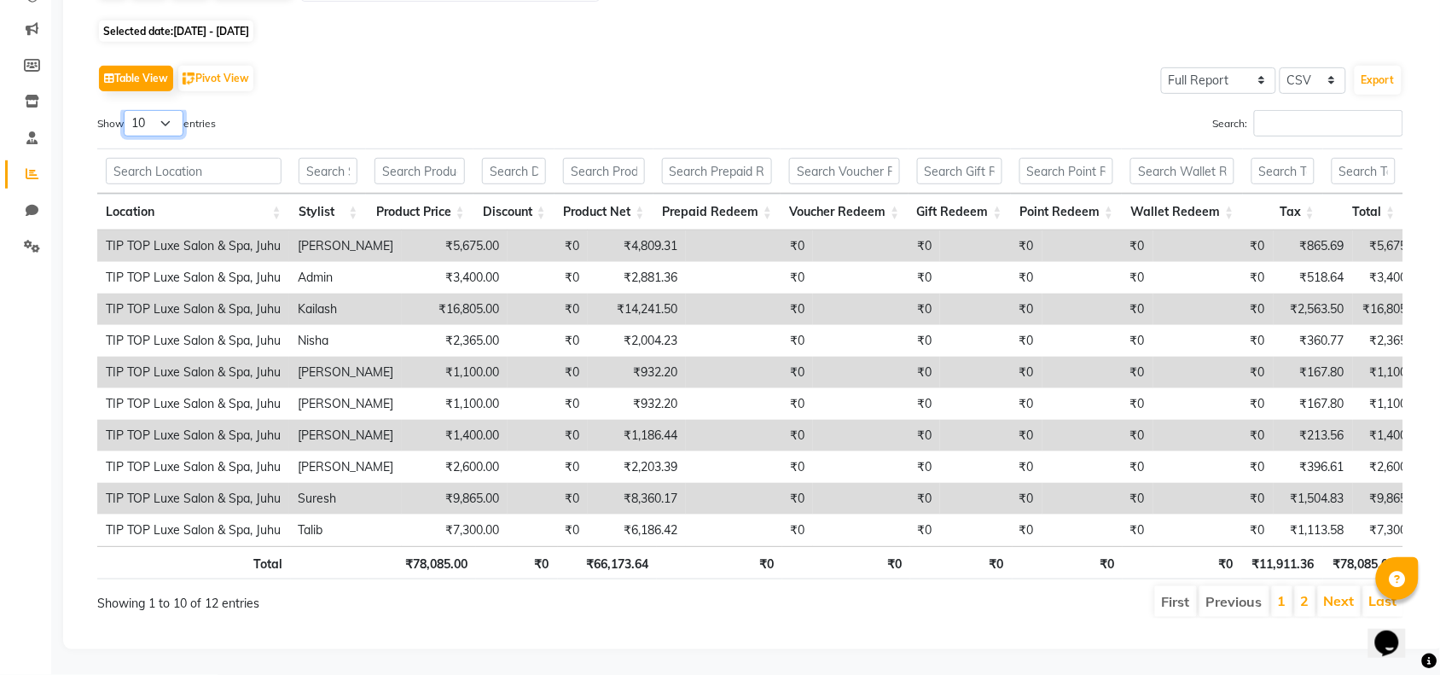
click at [172, 110] on select "10 25 50 100" at bounding box center [154, 123] width 60 height 26
select select "50"
click at [126, 110] on select "10 25 50 100" at bounding box center [154, 123] width 60 height 26
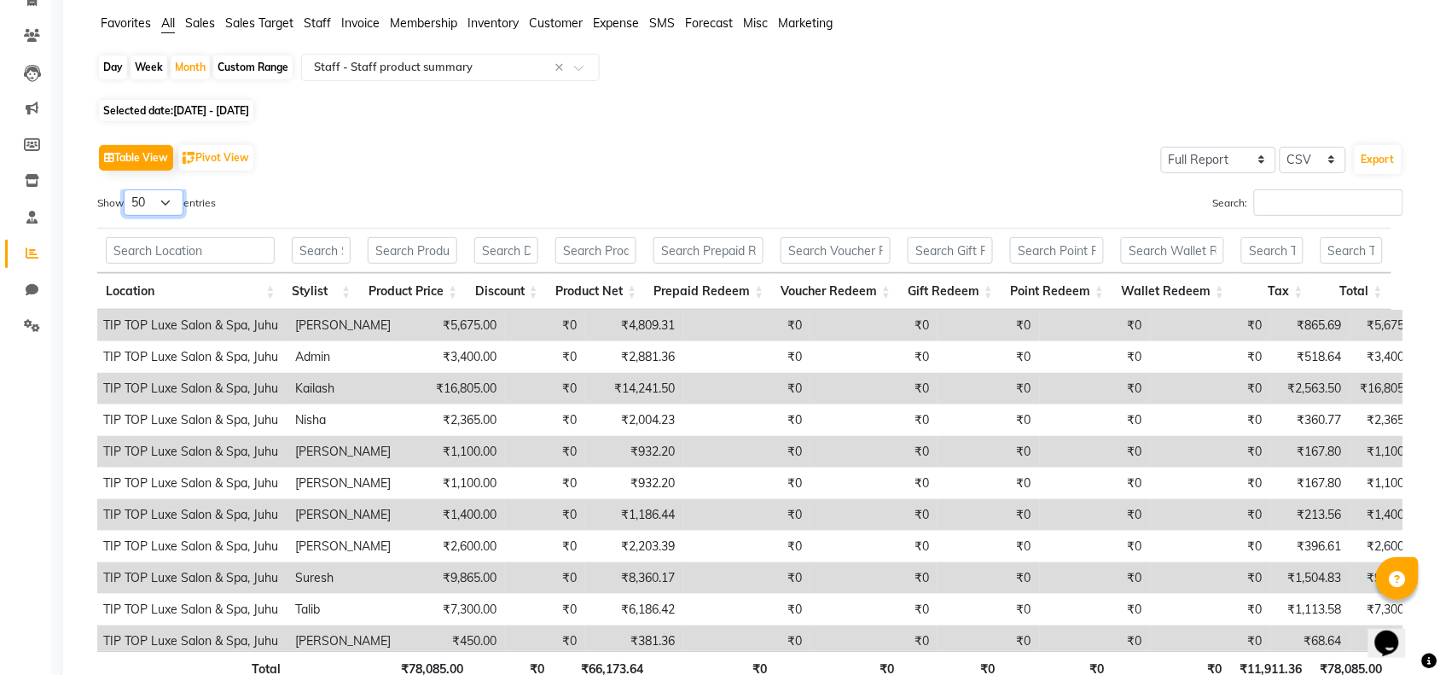
scroll to position [0, 0]
